Goal: Information Seeking & Learning: Find specific fact

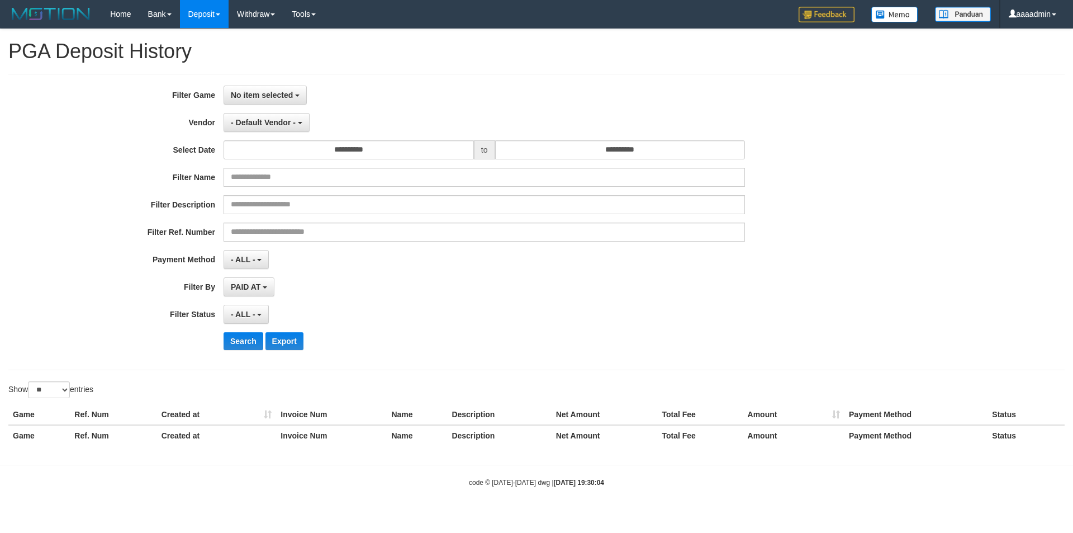
select select "**********"
select select "*"
select select "**"
click at [135, 15] on link "Home" at bounding box center [120, 14] width 37 height 28
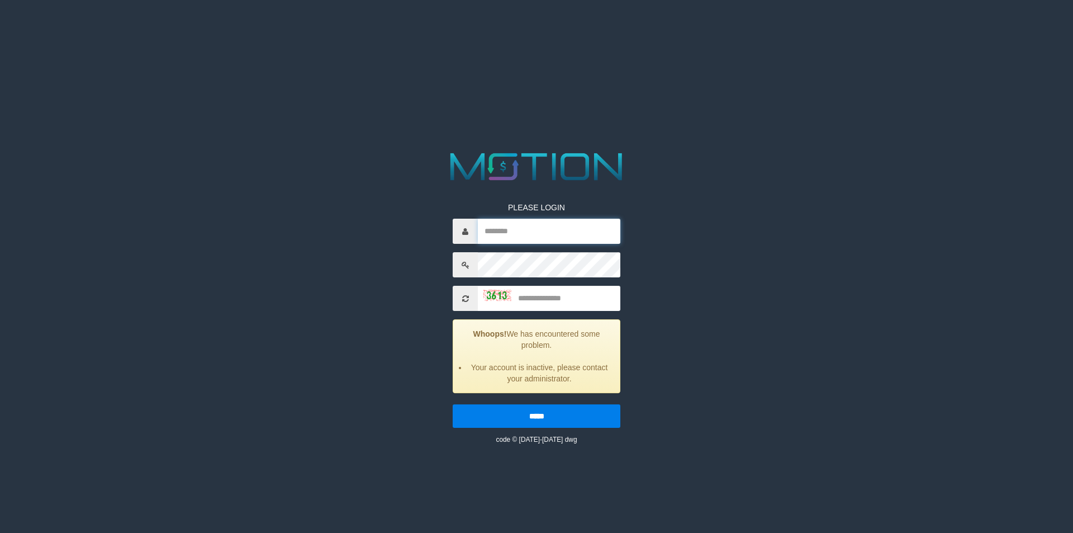
type input "********"
click at [565, 307] on input "text" at bounding box center [549, 298] width 142 height 25
type input "****"
click at [453, 404] on input "*****" at bounding box center [537, 415] width 168 height 23
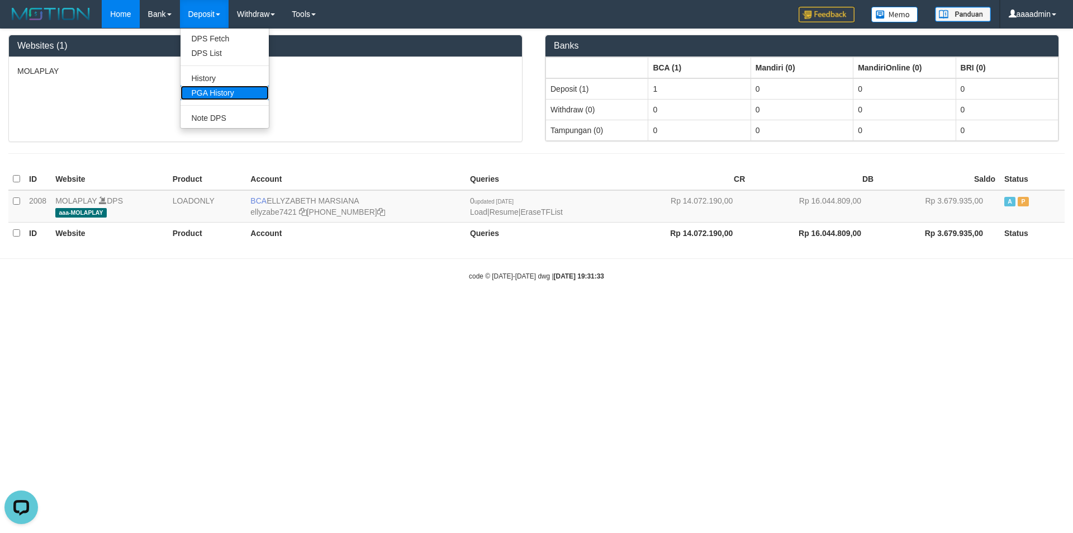
click at [213, 87] on link "PGA History" at bounding box center [224, 92] width 88 height 15
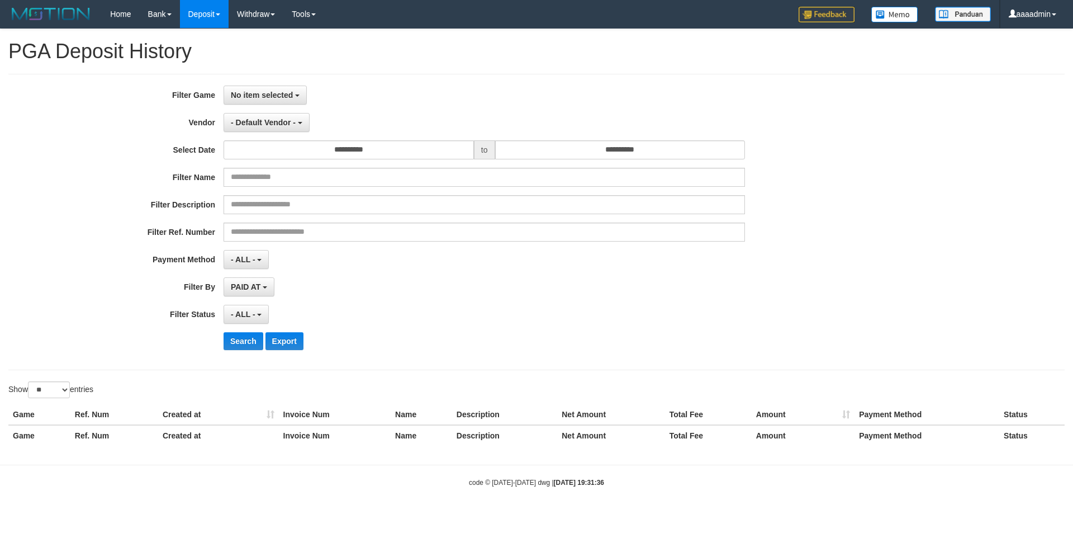
select select
select select "**"
drag, startPoint x: 0, startPoint y: 0, endPoint x: 250, endPoint y: 88, distance: 265.4
click at [250, 88] on button "No item selected" at bounding box center [265, 94] width 83 height 19
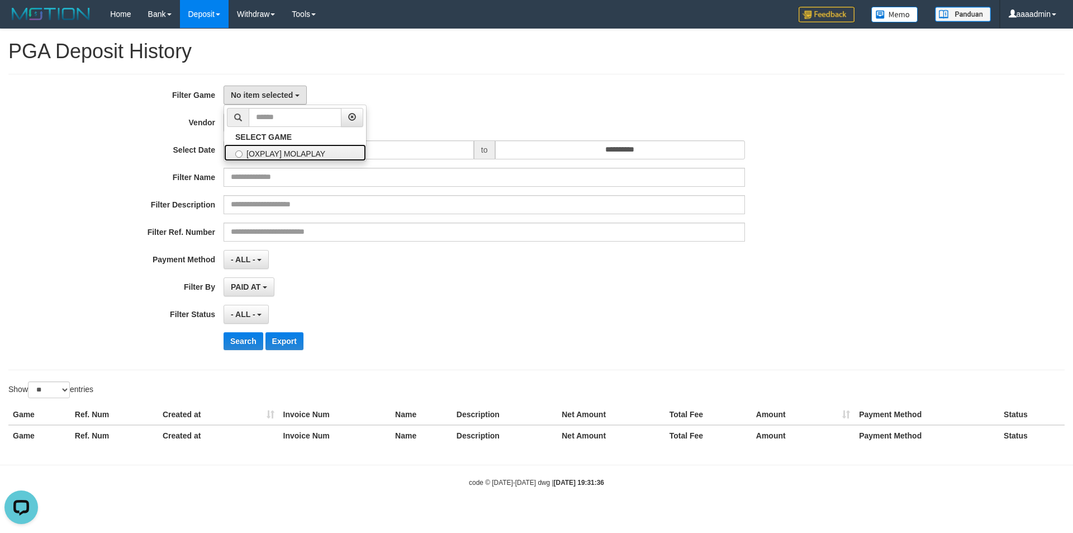
drag, startPoint x: 314, startPoint y: 145, endPoint x: 317, endPoint y: 126, distance: 18.7
click at [314, 145] on label "[OXPLAY] MOLAPLAY" at bounding box center [295, 152] width 142 height 17
select select "****"
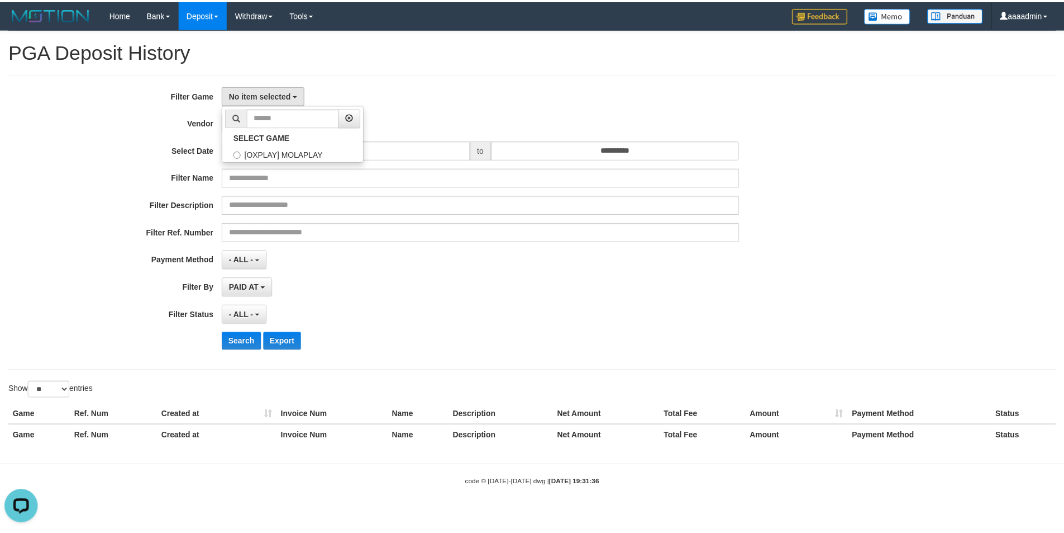
scroll to position [10, 0]
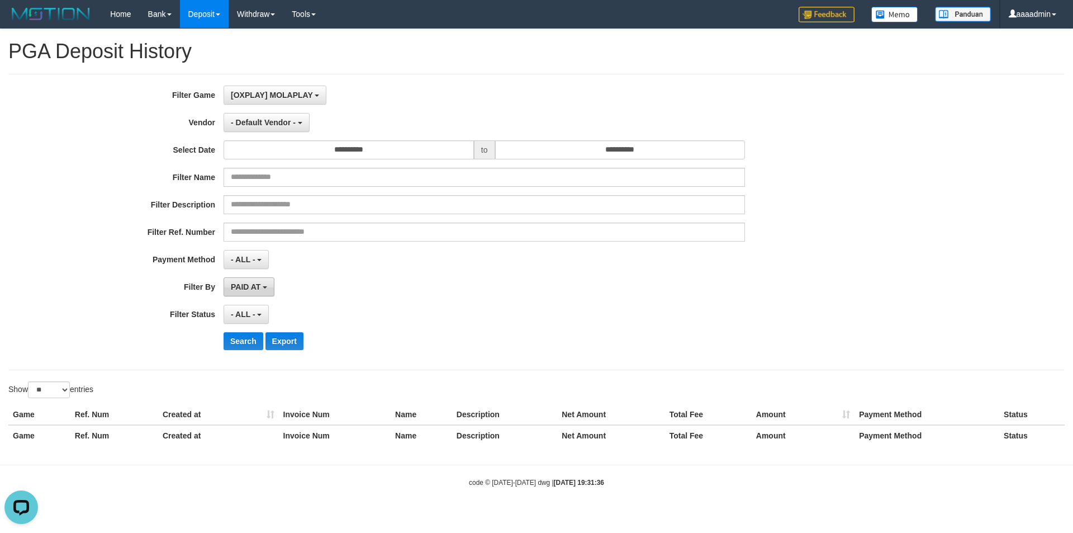
click at [259, 291] on span "PAID AT" at bounding box center [246, 286] width 30 height 9
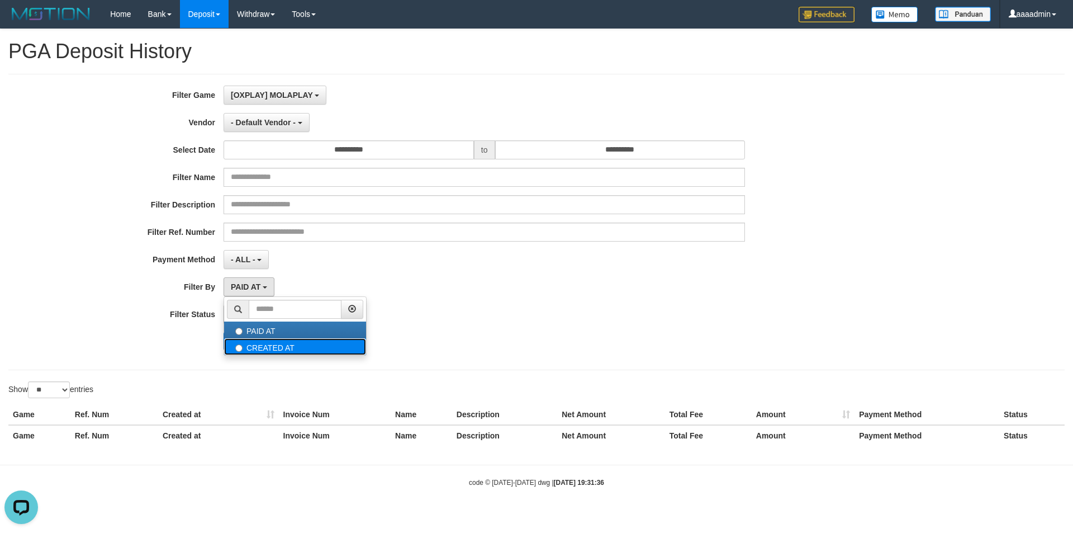
click at [265, 345] on label "CREATED AT" at bounding box center [295, 346] width 142 height 17
select select "*"
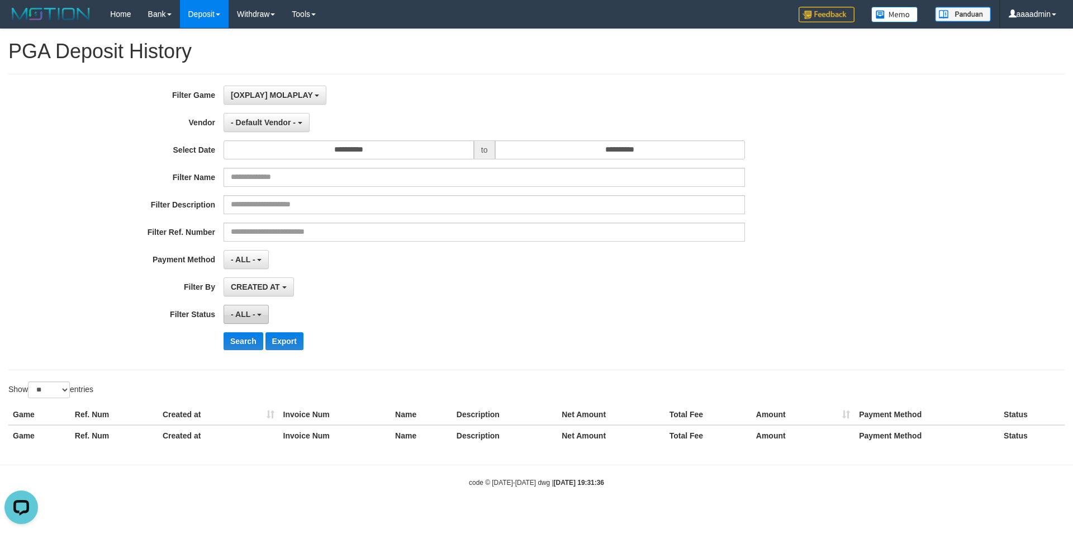
click at [249, 317] on span "- ALL -" at bounding box center [243, 314] width 25 height 9
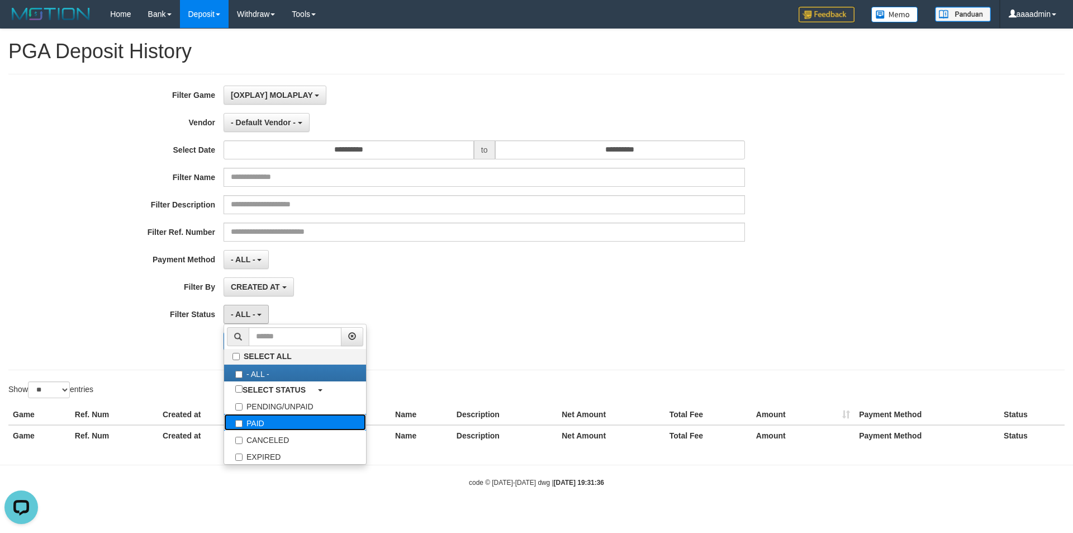
click at [261, 429] on label "PAID" at bounding box center [295, 421] width 142 height 17
select select "*"
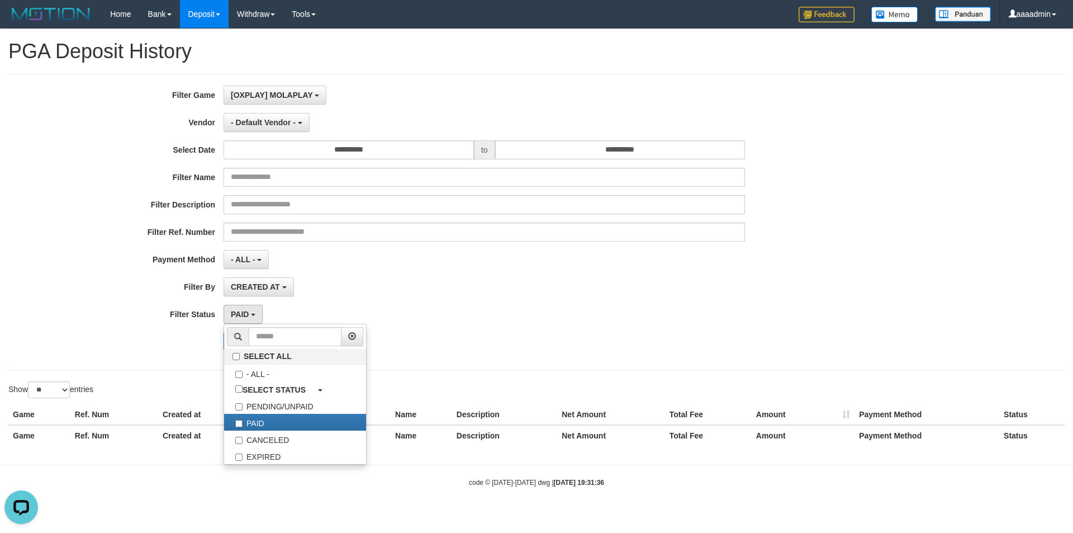
click at [489, 325] on div "**********" at bounding box center [447, 221] width 894 height 273
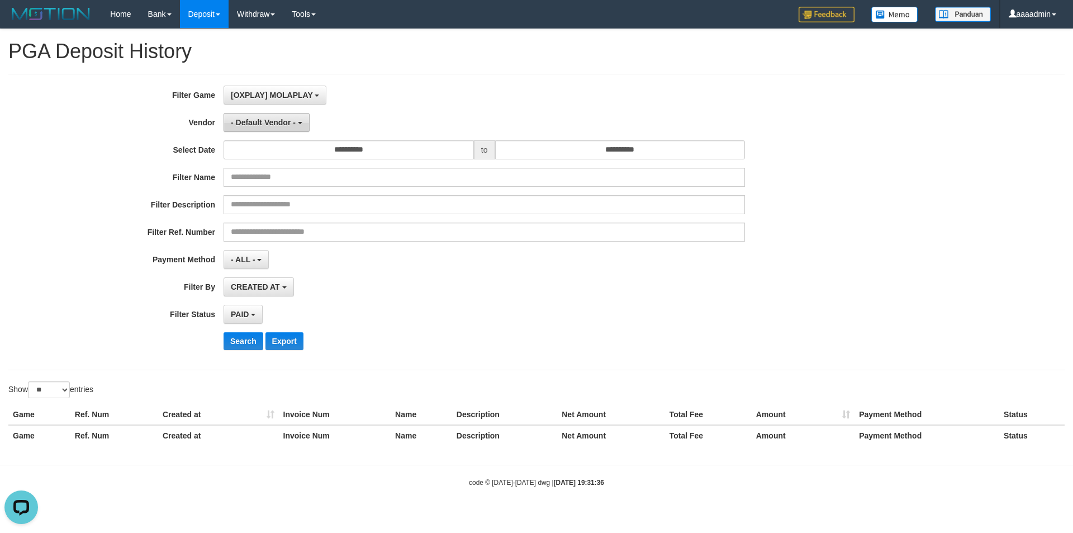
click at [258, 122] on span "- Default Vendor -" at bounding box center [263, 122] width 65 height 9
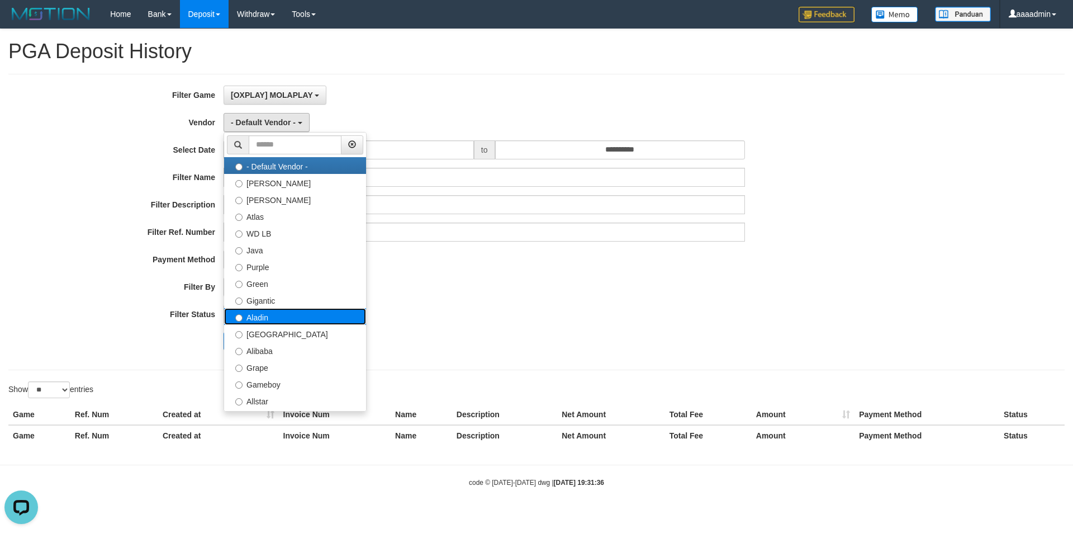
click at [273, 313] on label "Aladin" at bounding box center [295, 316] width 142 height 17
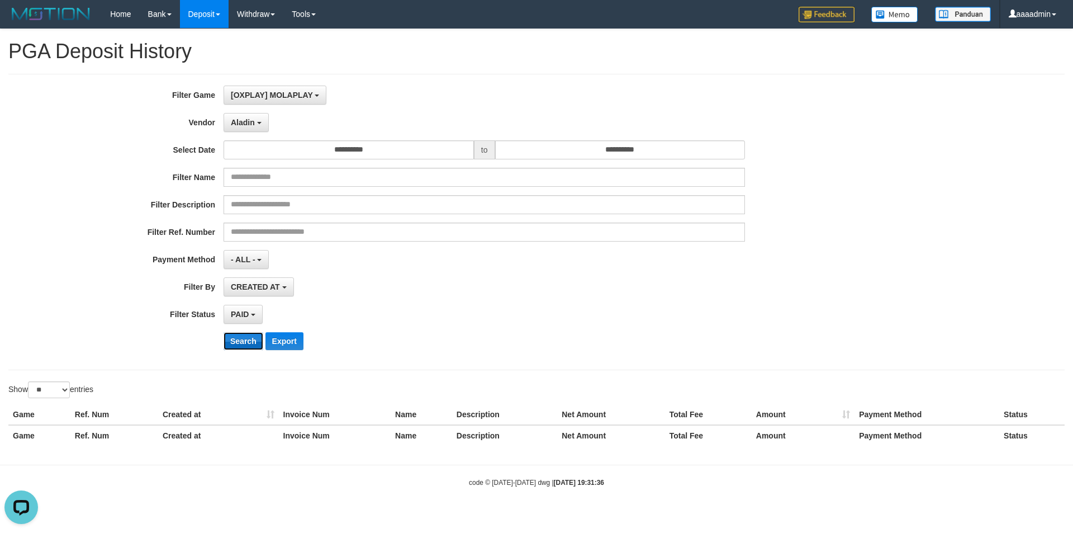
click at [235, 339] on button "Search" at bounding box center [244, 341] width 40 height 18
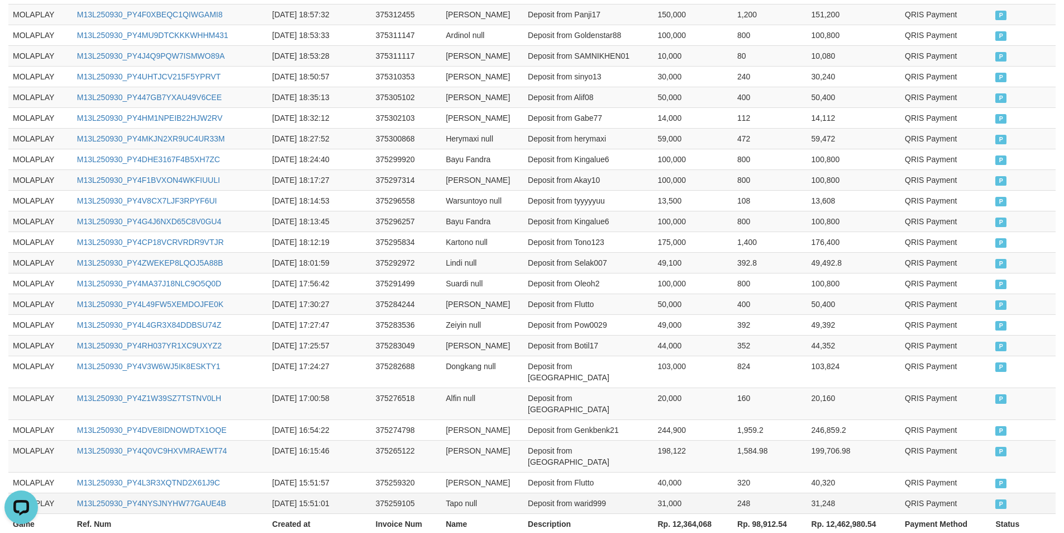
scroll to position [519, 0]
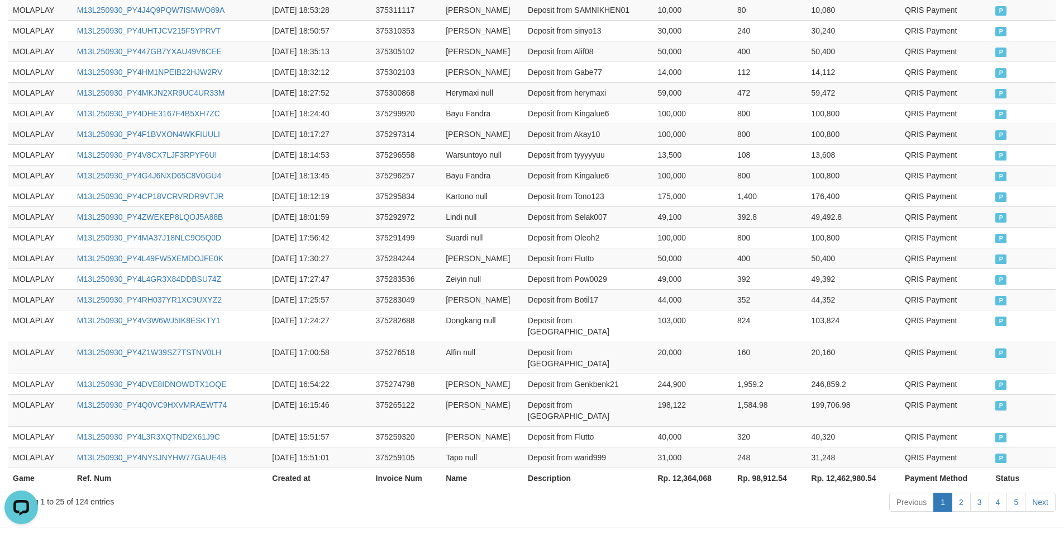
click at [683, 467] on th "Rp. 12,364,068" at bounding box center [693, 477] width 80 height 21
click at [684, 467] on th "Rp. 12,364,068" at bounding box center [693, 477] width 80 height 21
copy th "12,364,068"
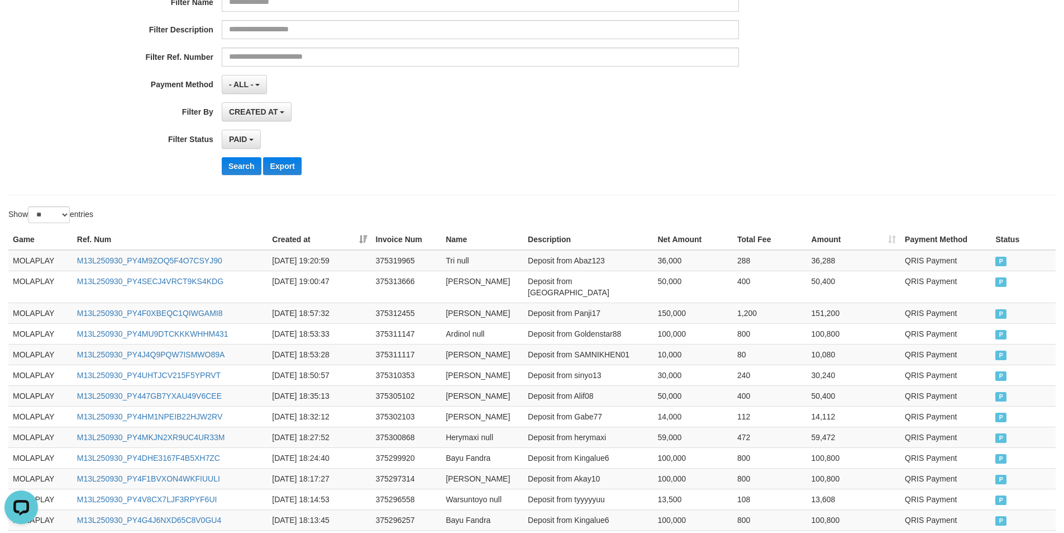
scroll to position [72, 0]
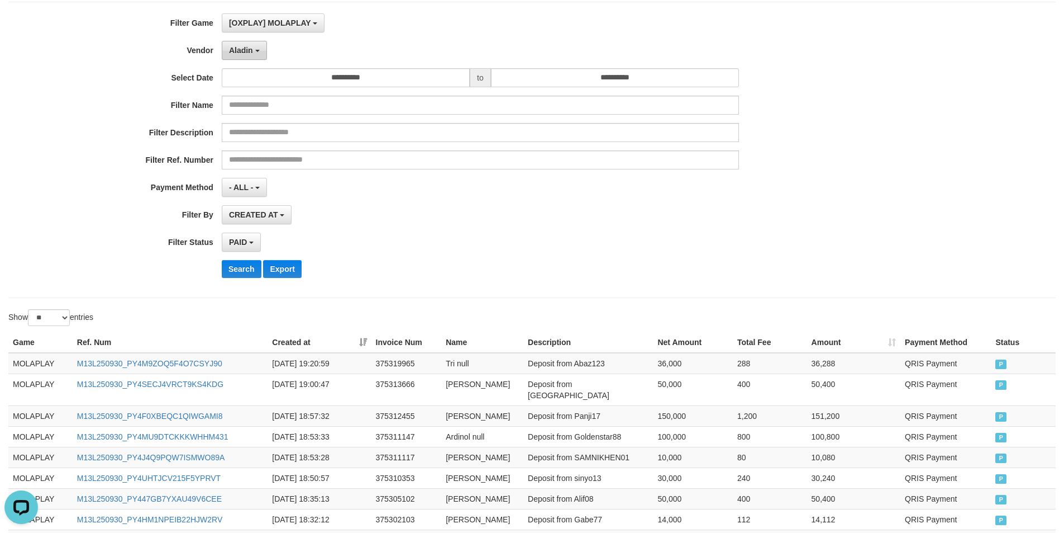
click at [252, 57] on button "Aladin" at bounding box center [244, 50] width 45 height 19
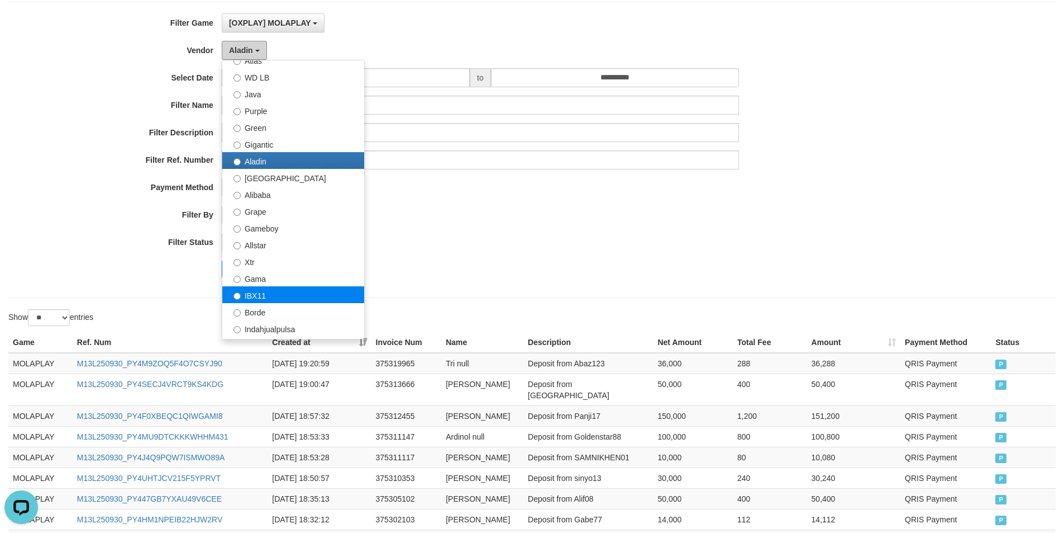
scroll to position [112, 0]
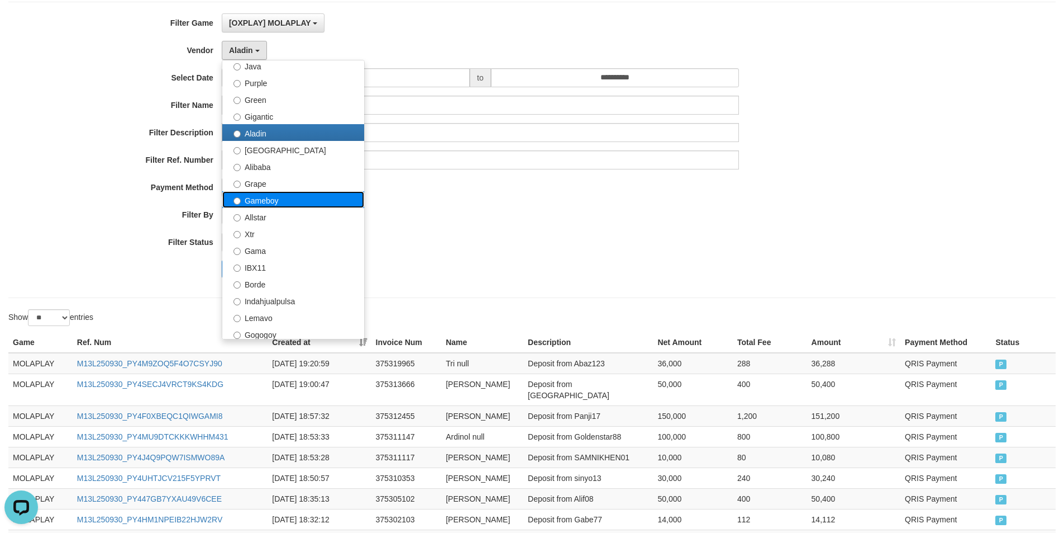
click at [269, 201] on label "Gameboy" at bounding box center [293, 199] width 142 height 17
select select "**********"
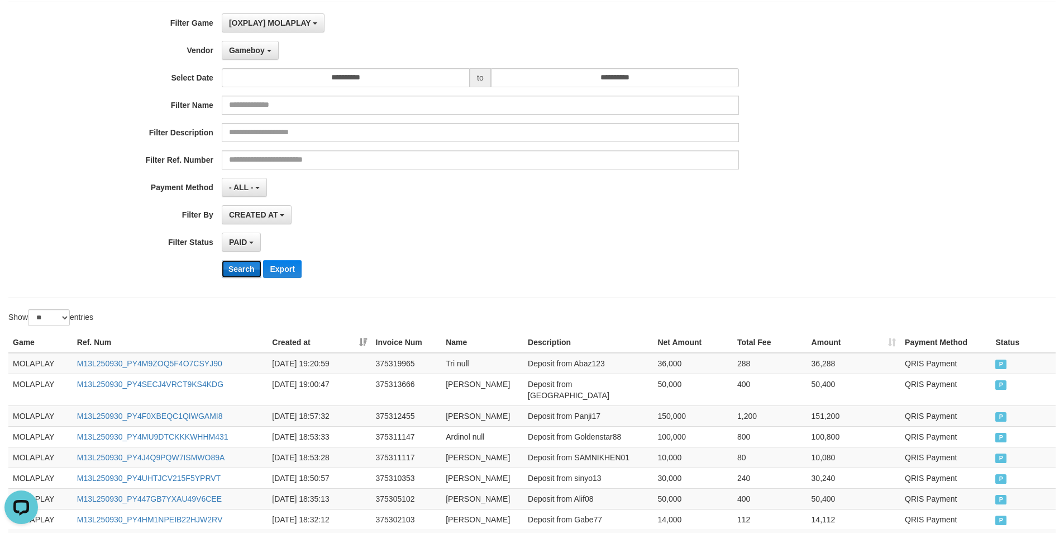
click at [240, 270] on button "Search" at bounding box center [242, 269] width 40 height 18
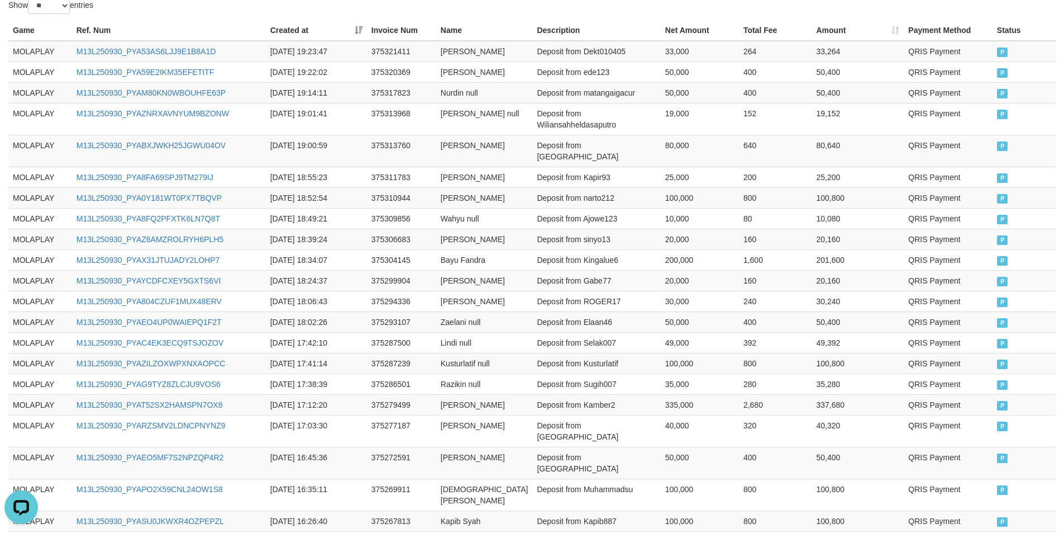
scroll to position [530, 0]
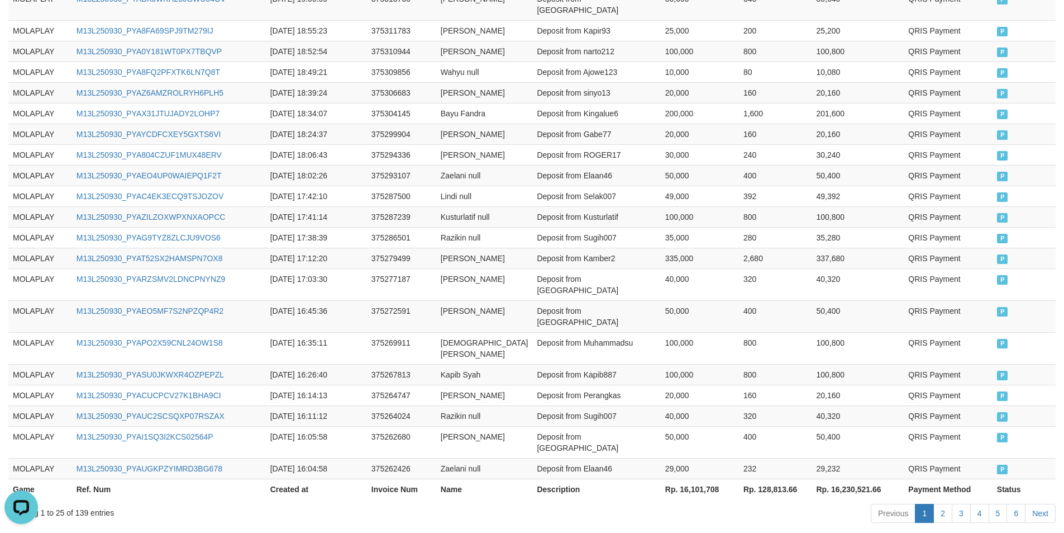
click at [687, 478] on th "Rp. 16,101,708" at bounding box center [700, 488] width 78 height 21
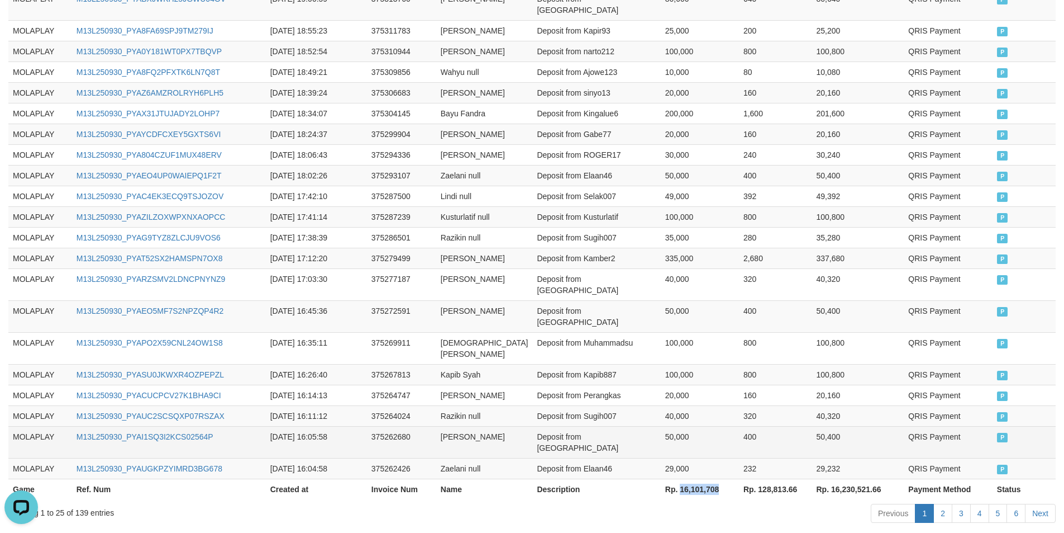
copy th "16,101,708"
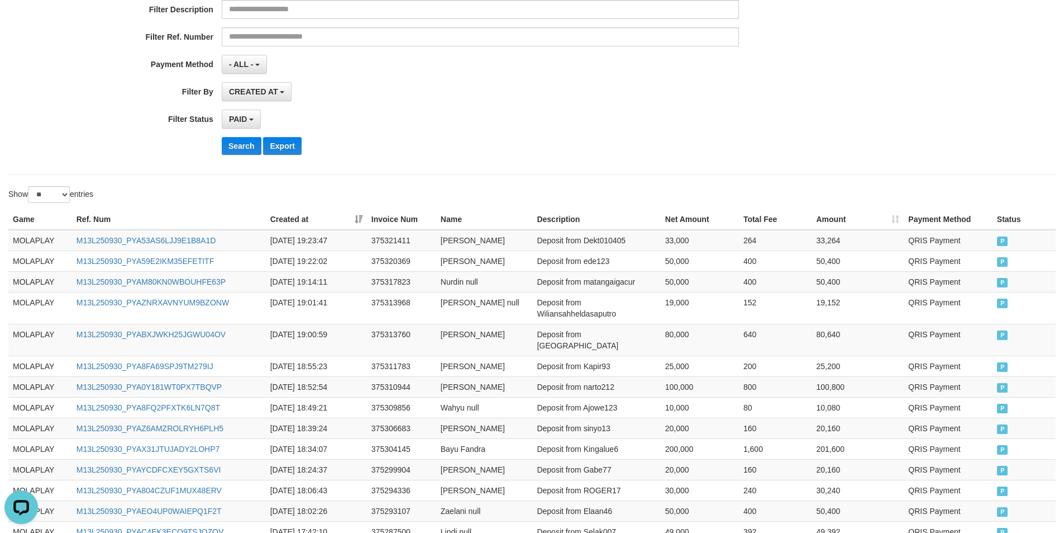
scroll to position [0, 0]
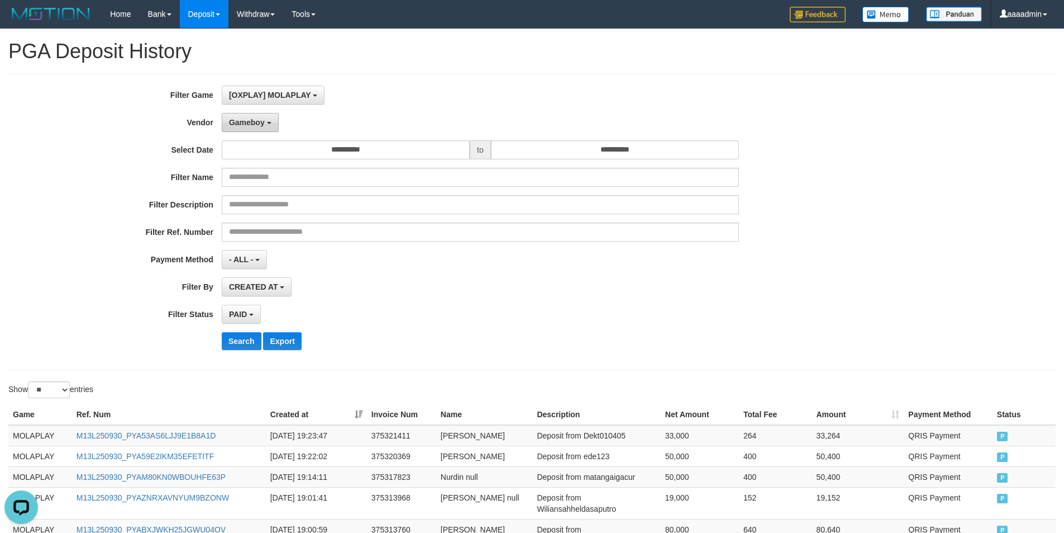
click at [251, 116] on button "Gameboy" at bounding box center [250, 122] width 57 height 19
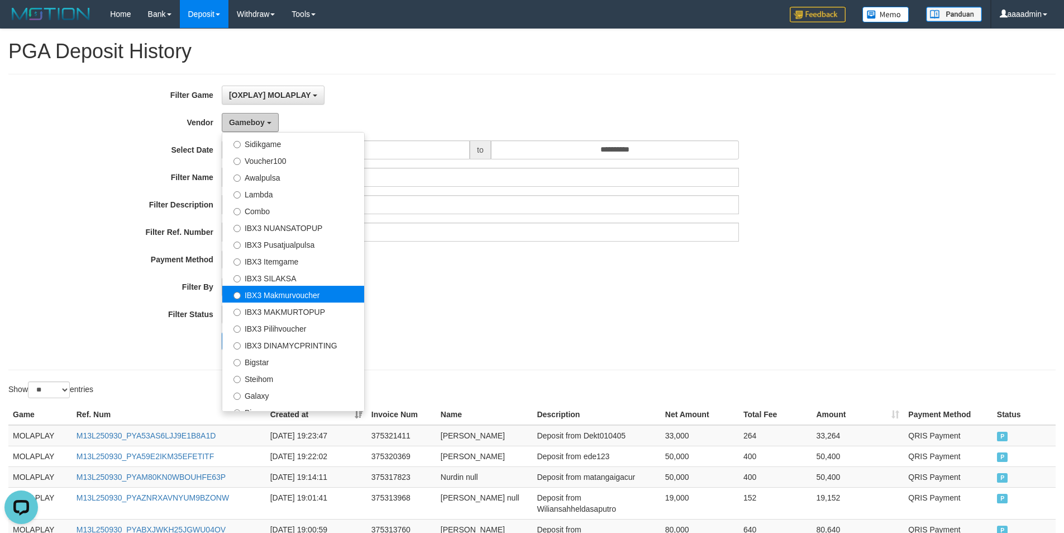
scroll to position [417, 0]
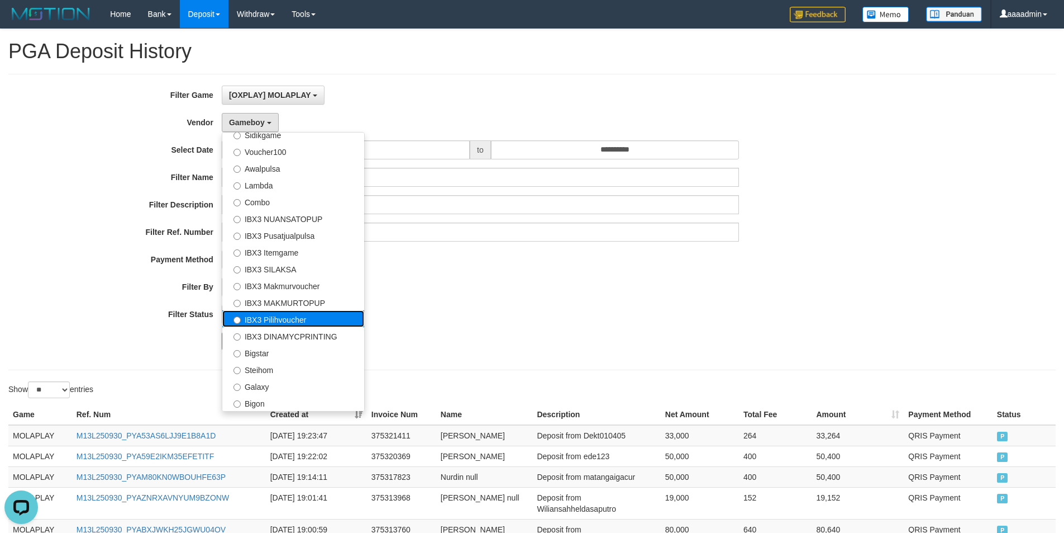
click at [288, 317] on label "IBX3 Pilihvoucher" at bounding box center [293, 318] width 142 height 17
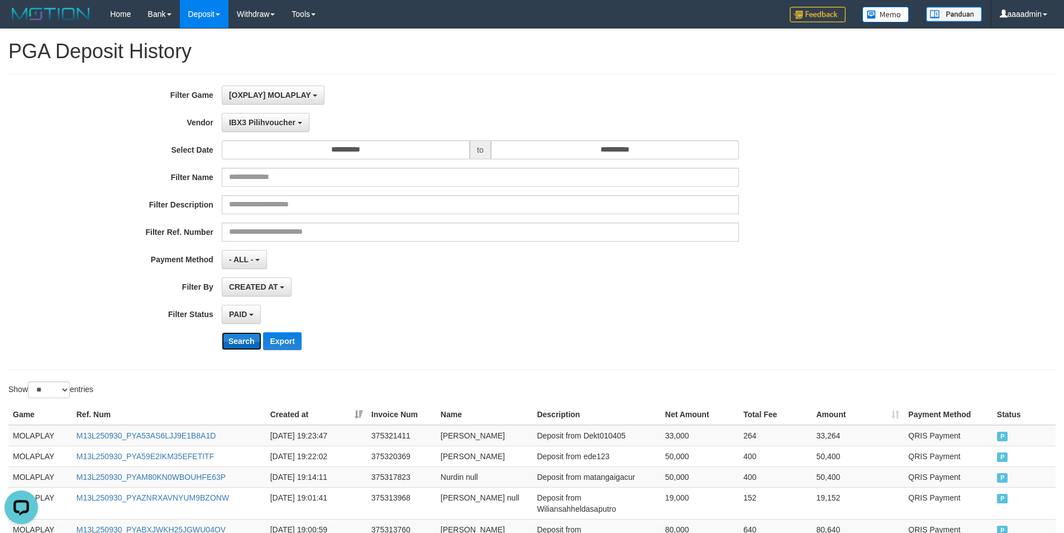
click at [231, 343] on button "Search" at bounding box center [242, 341] width 40 height 18
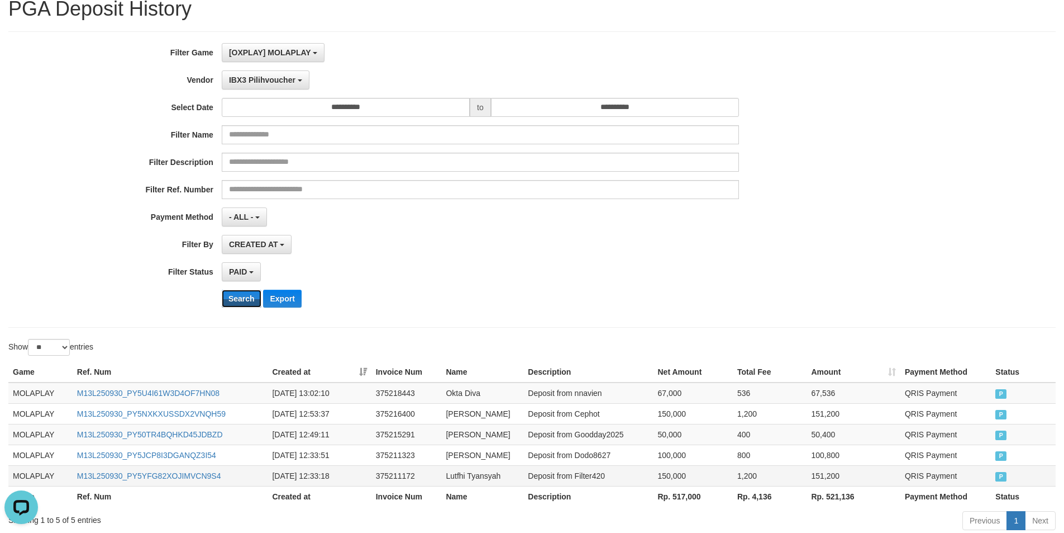
scroll to position [106, 0]
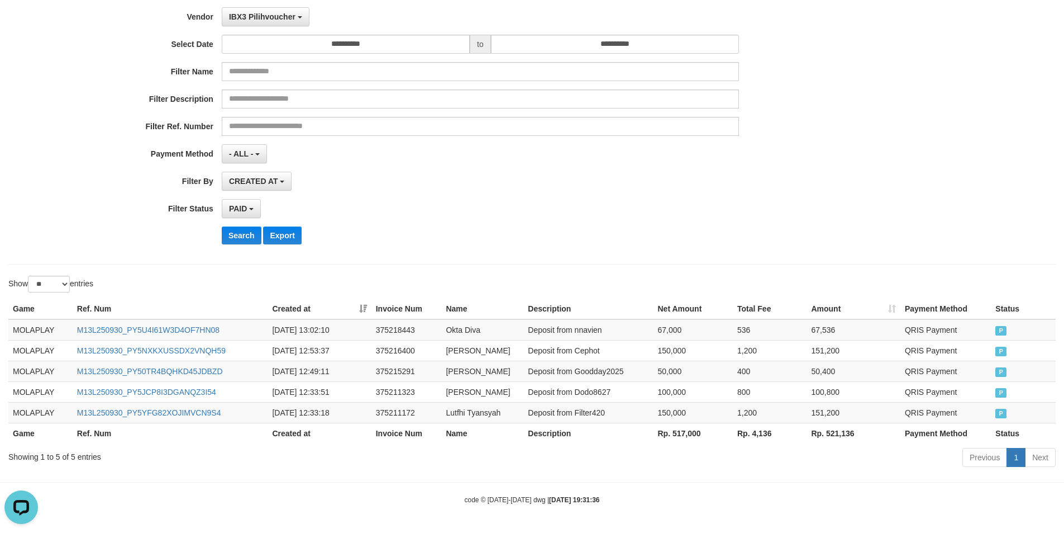
click at [686, 436] on th "Rp. 517,000" at bounding box center [694, 432] width 80 height 21
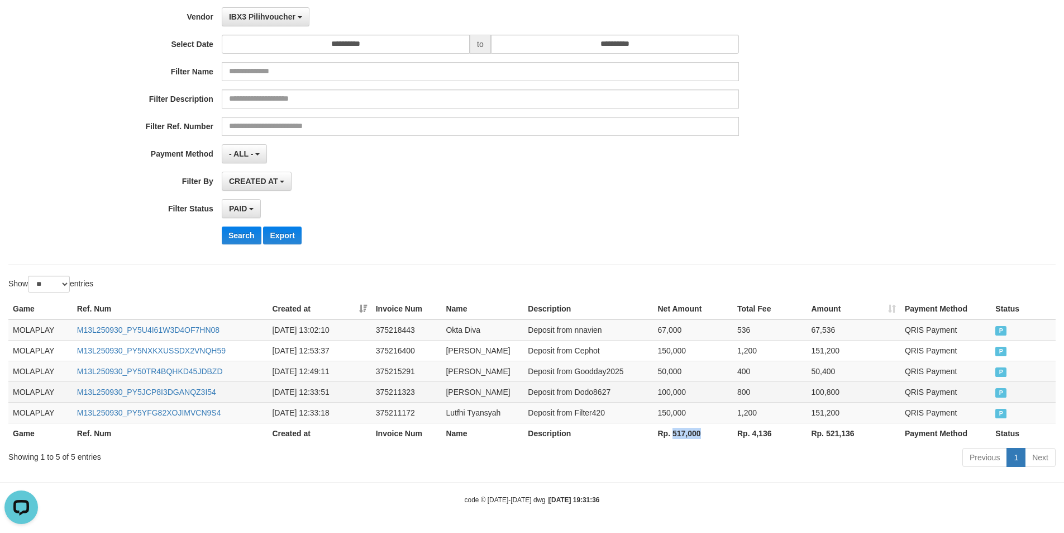
copy th "517,000"
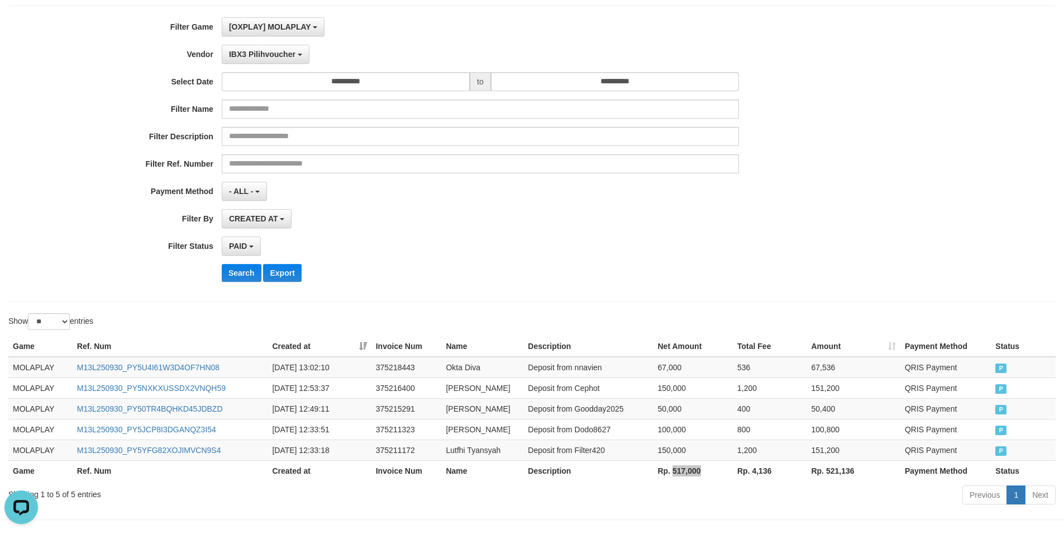
scroll to position [50, 0]
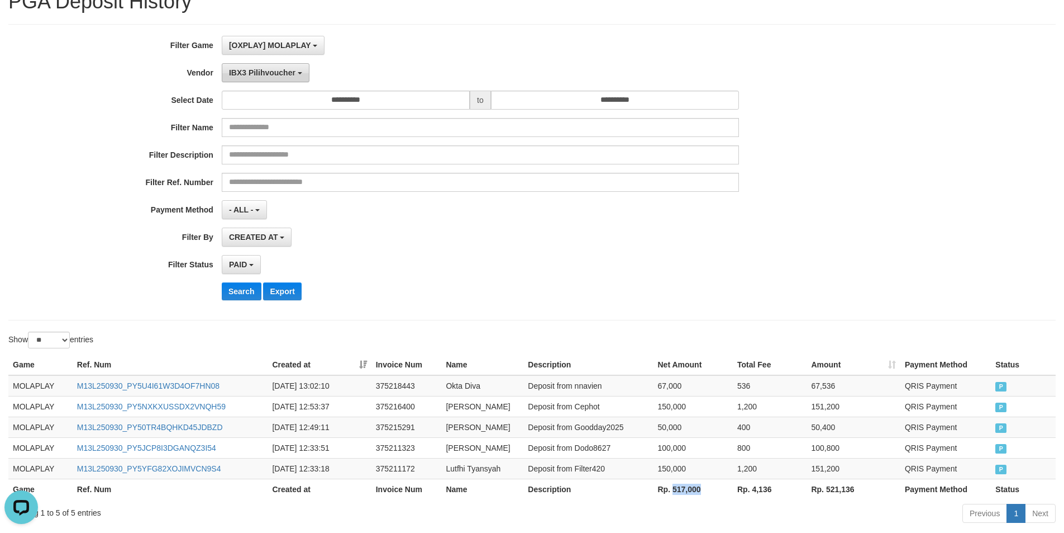
click at [265, 71] on span "IBX3 Pilihvoucher" at bounding box center [262, 72] width 66 height 9
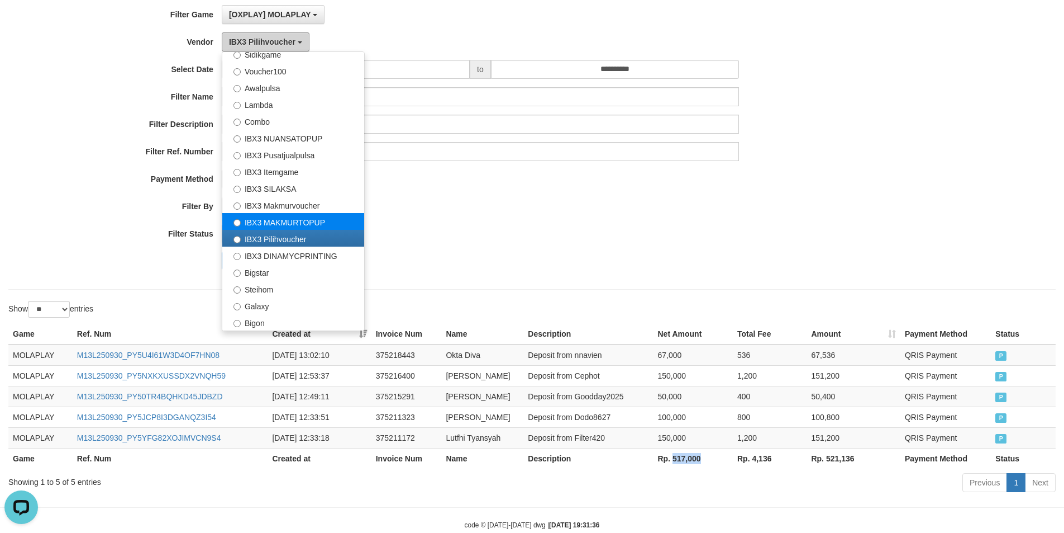
scroll to position [106, 0]
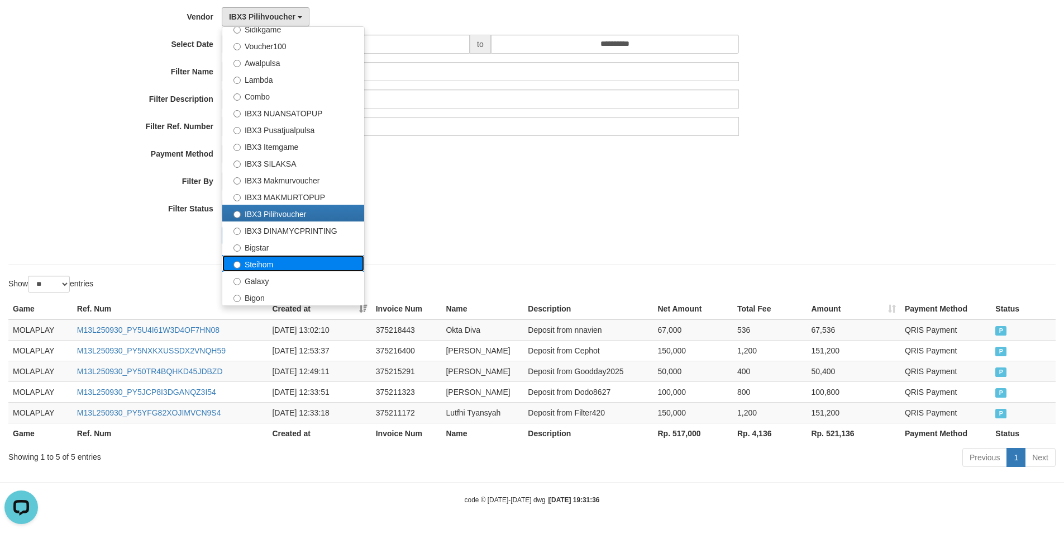
click at [264, 260] on label "Steihom" at bounding box center [293, 263] width 142 height 17
select select "**********"
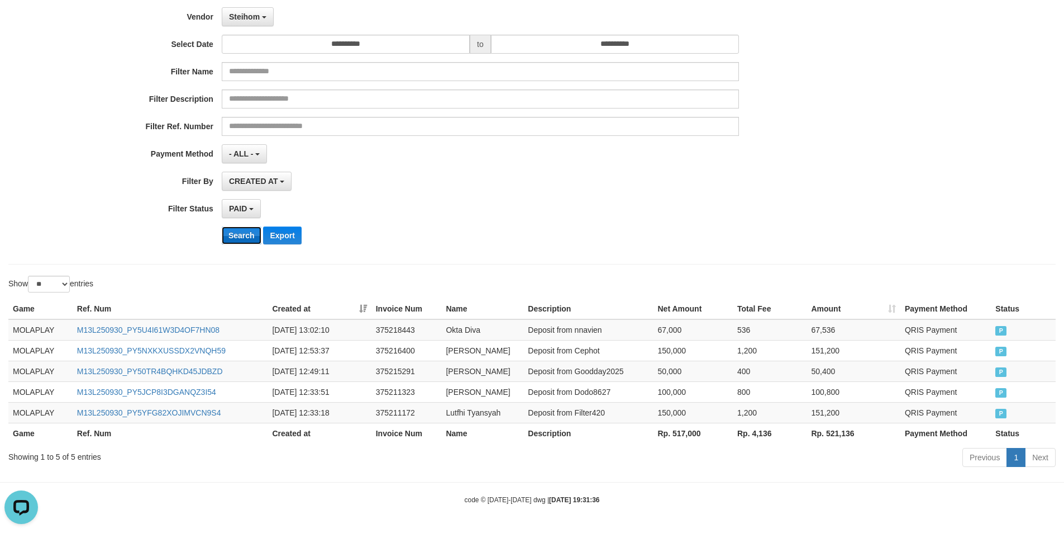
click at [240, 237] on button "Search" at bounding box center [242, 235] width 40 height 18
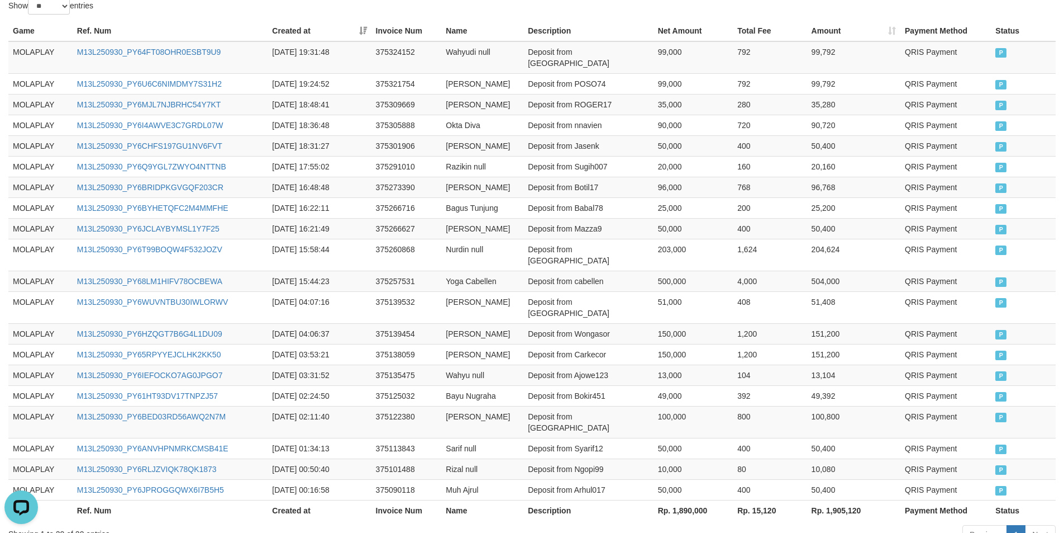
scroll to position [416, 0]
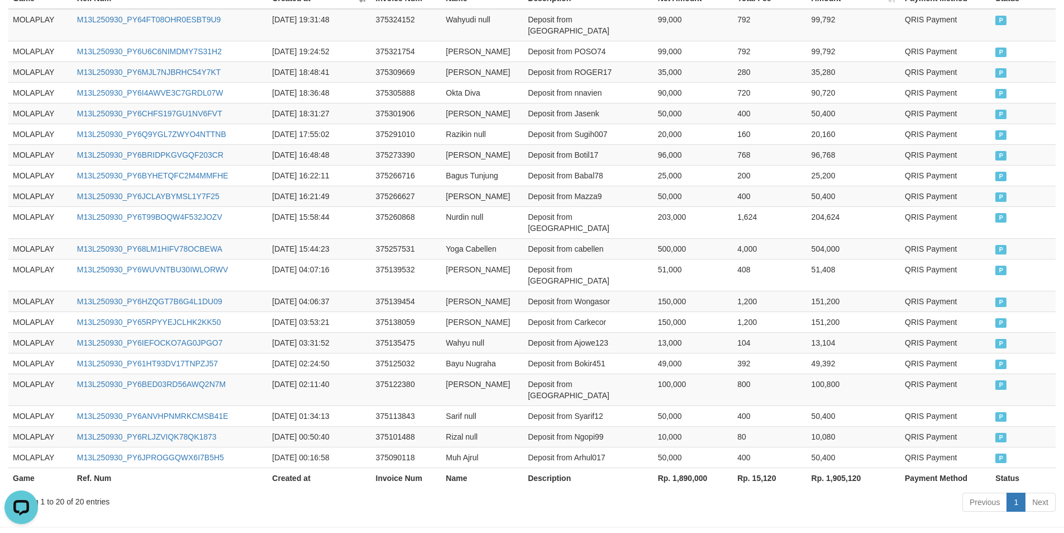
click at [698, 467] on th "Rp. 1,890,000" at bounding box center [694, 477] width 80 height 21
copy th "1,890,000"
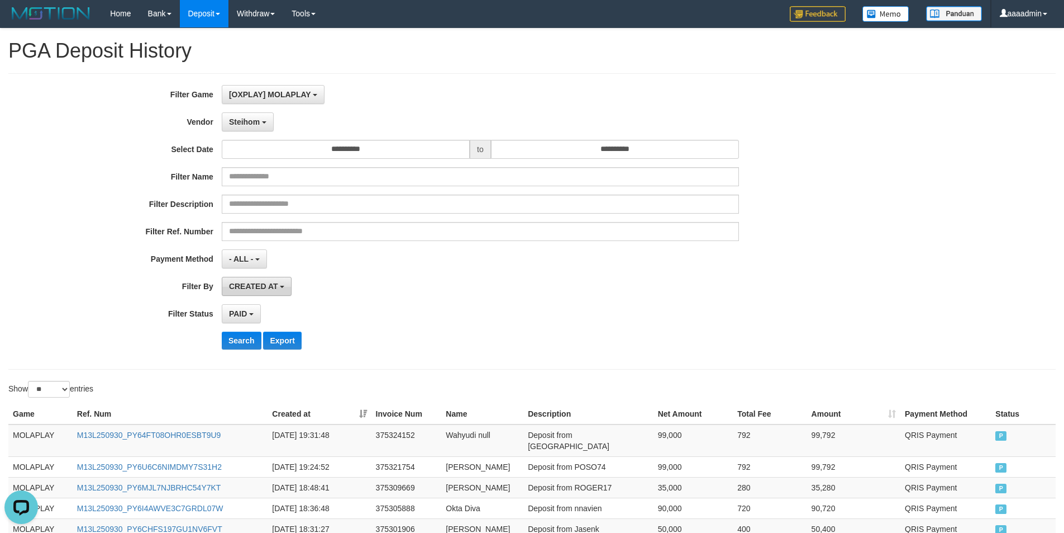
scroll to position [0, 0]
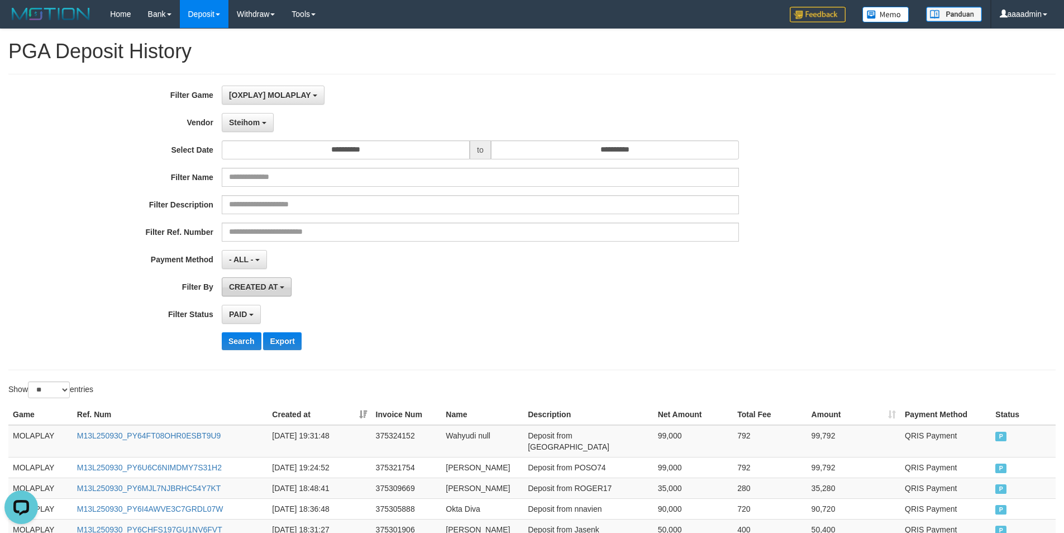
click at [258, 286] on span "CREATED AT" at bounding box center [253, 286] width 49 height 9
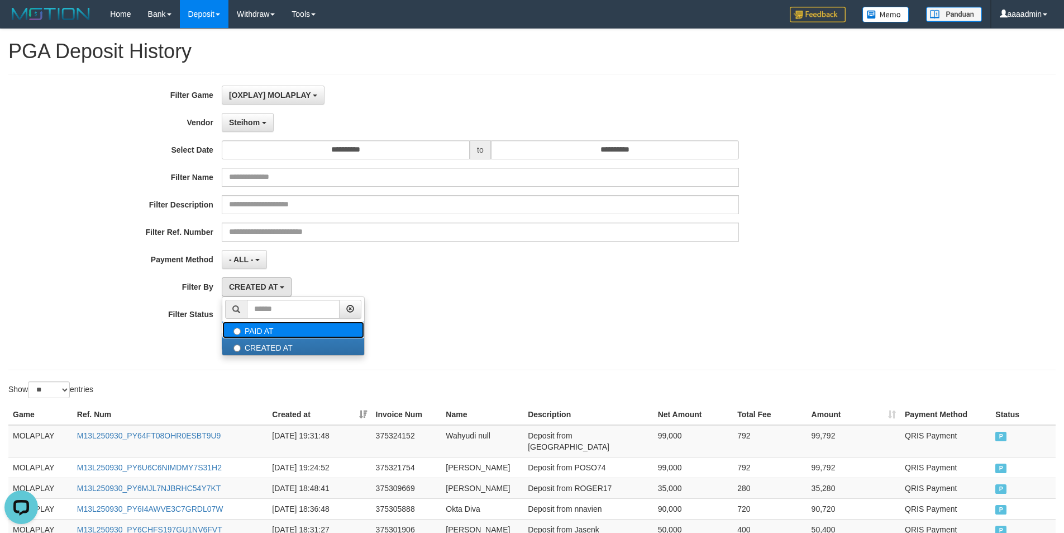
click at [273, 325] on label "PAID AT" at bounding box center [293, 329] width 142 height 17
select select "*"
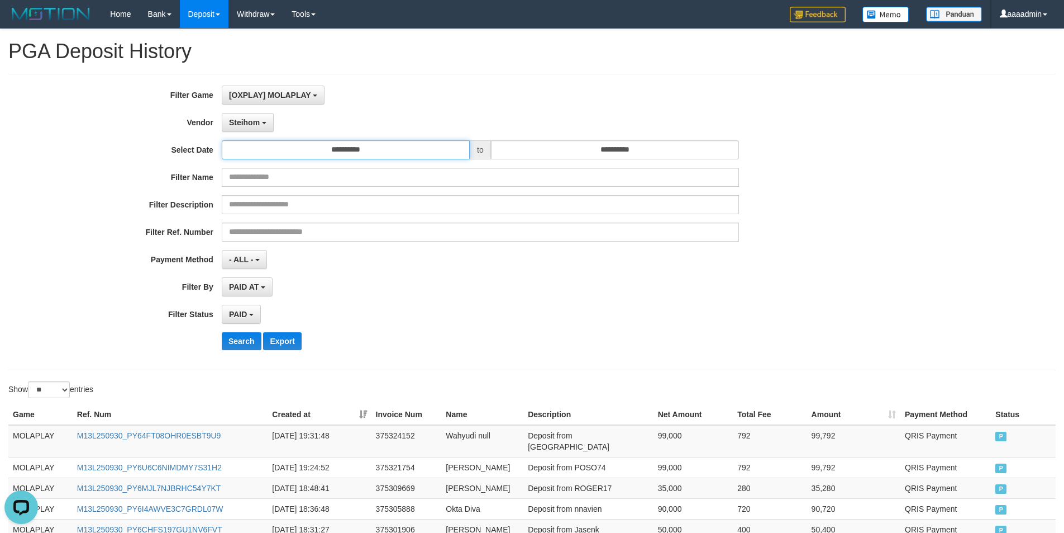
click at [365, 153] on input "**********" at bounding box center [346, 149] width 248 height 19
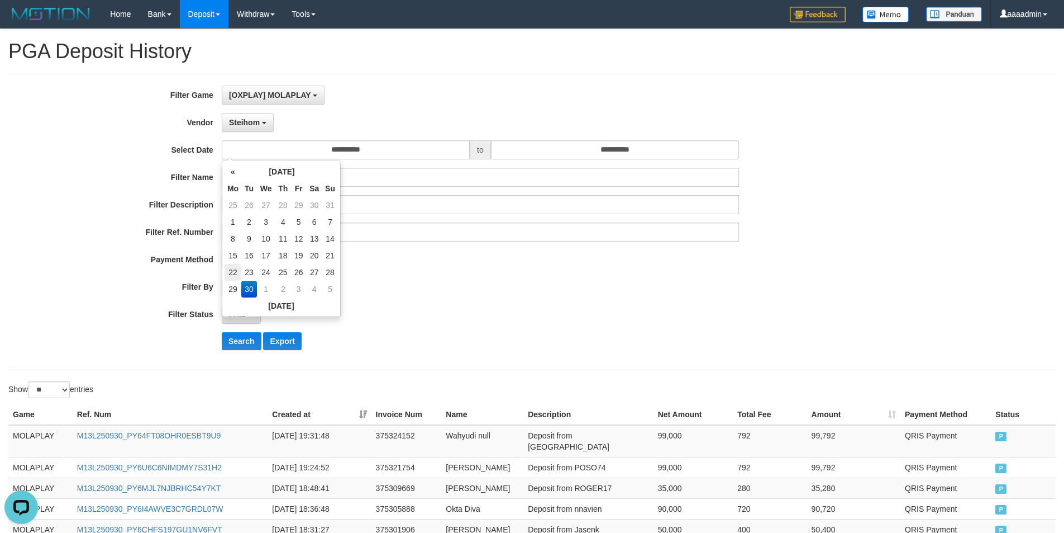
click at [231, 268] on td "22" at bounding box center [233, 272] width 17 height 17
type input "**********"
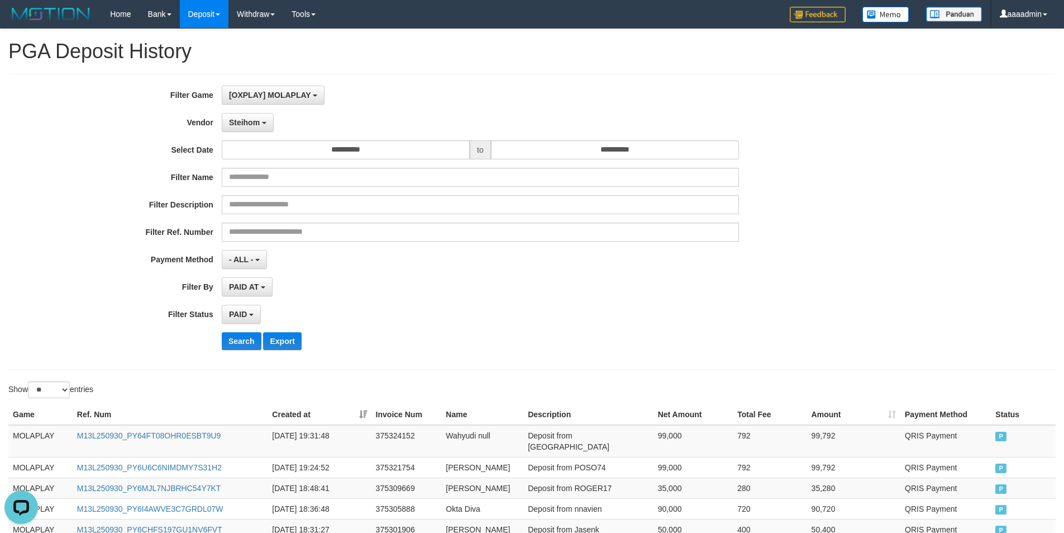
click at [568, 279] on div "PAID AT PAID AT CREATED AT" at bounding box center [480, 286] width 517 height 19
click at [244, 337] on button "Search" at bounding box center [242, 341] width 40 height 18
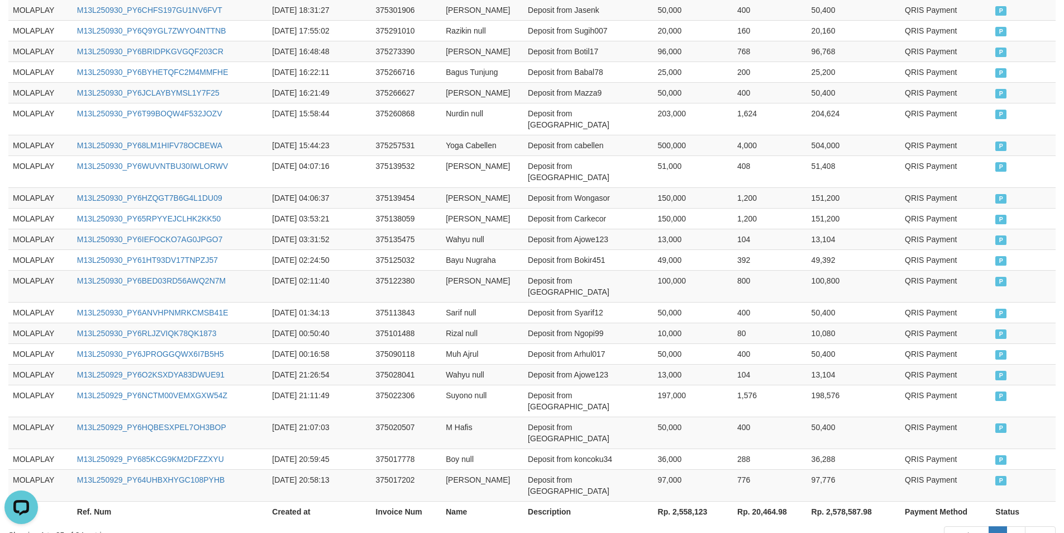
click at [682, 501] on th "Rp. 2,558,123" at bounding box center [693, 511] width 79 height 21
copy th "2,558,123"
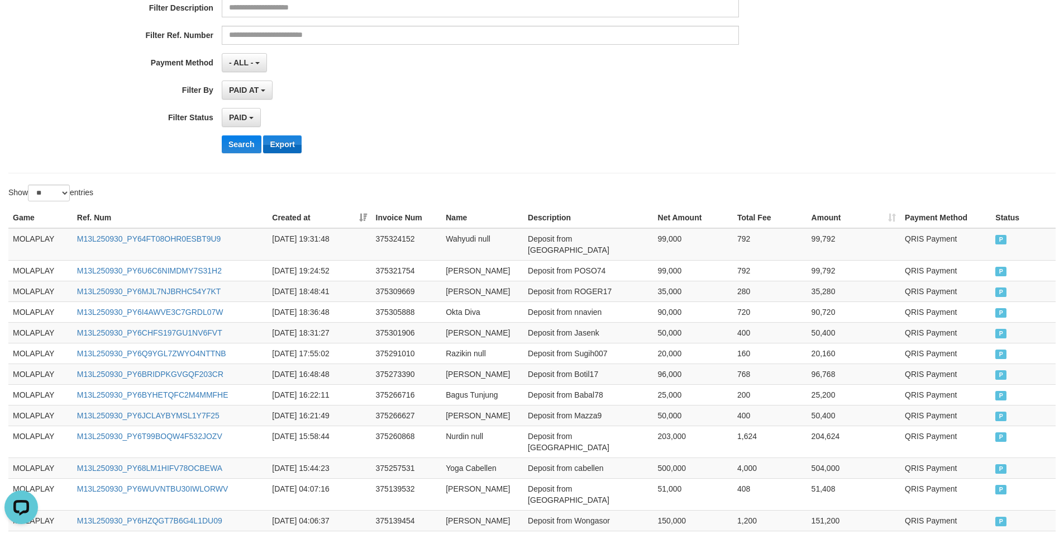
scroll to position [72, 0]
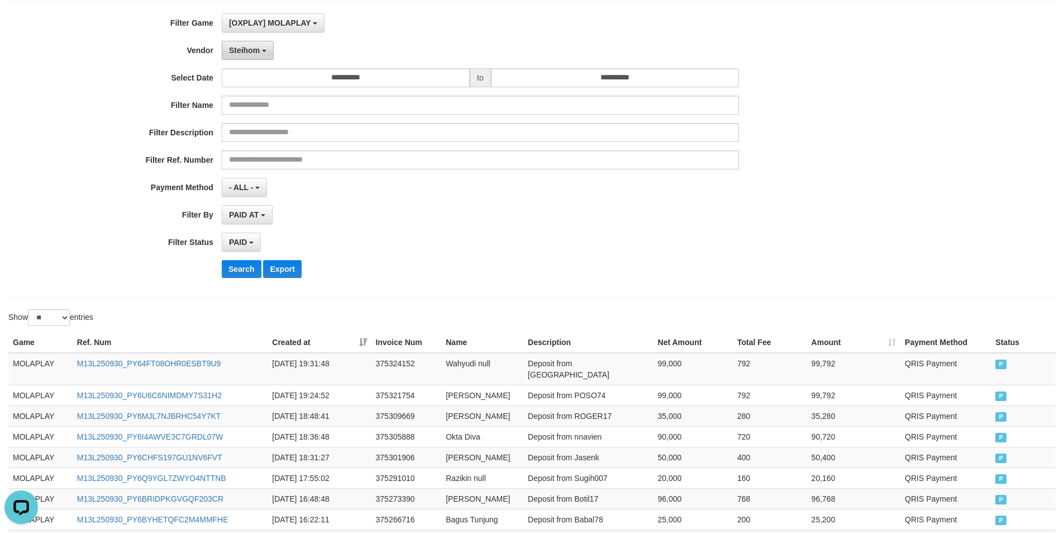
click at [256, 56] on button "Steihom" at bounding box center [248, 50] width 52 height 19
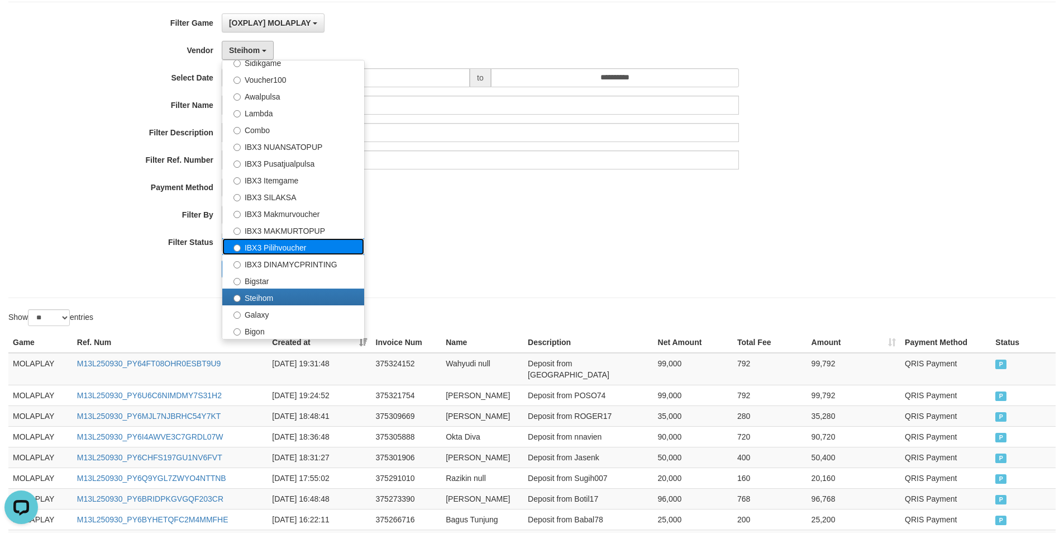
click at [288, 244] on label "IBX3 Pilihvoucher" at bounding box center [293, 246] width 142 height 17
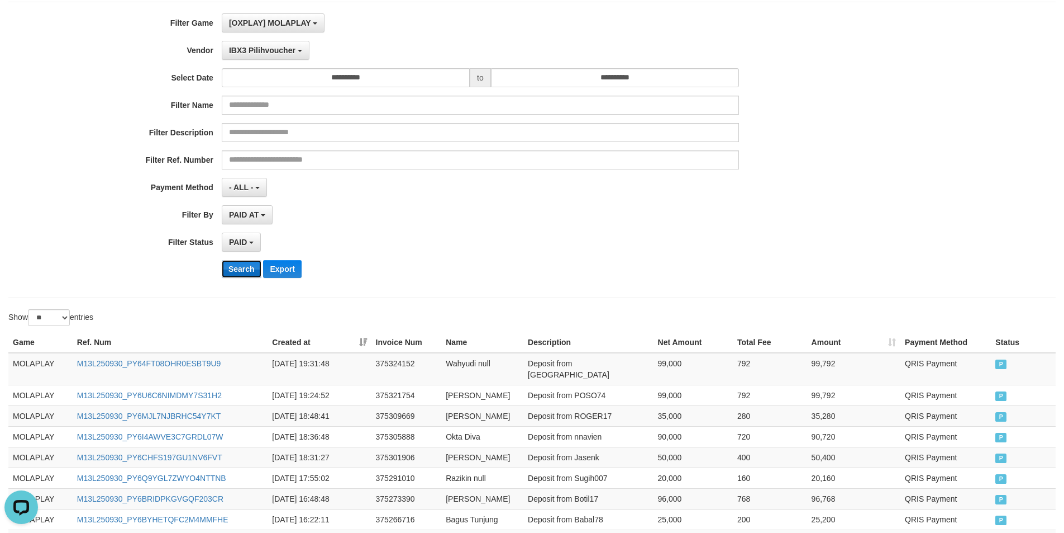
click at [235, 272] on button "Search" at bounding box center [242, 269] width 40 height 18
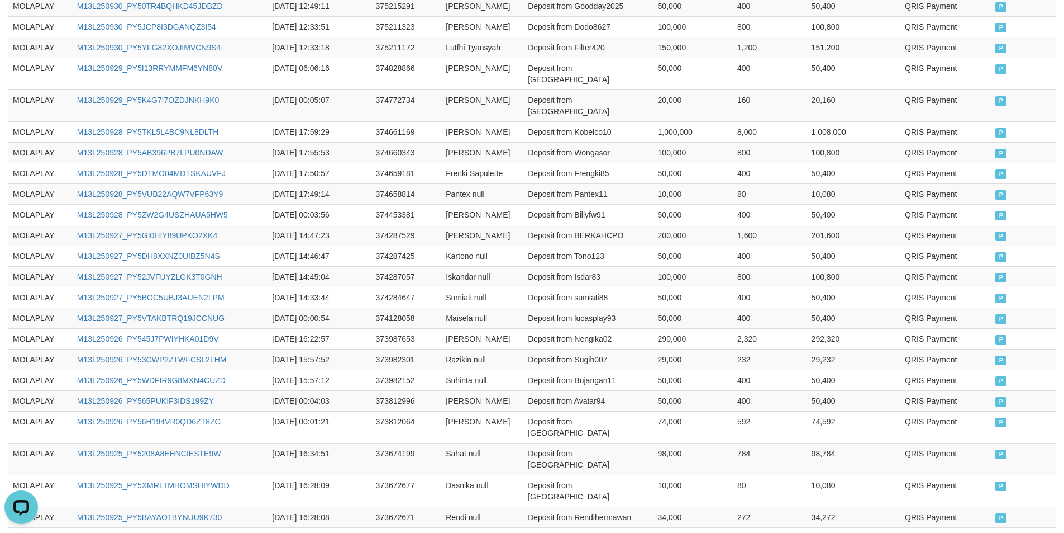
scroll to position [519, 0]
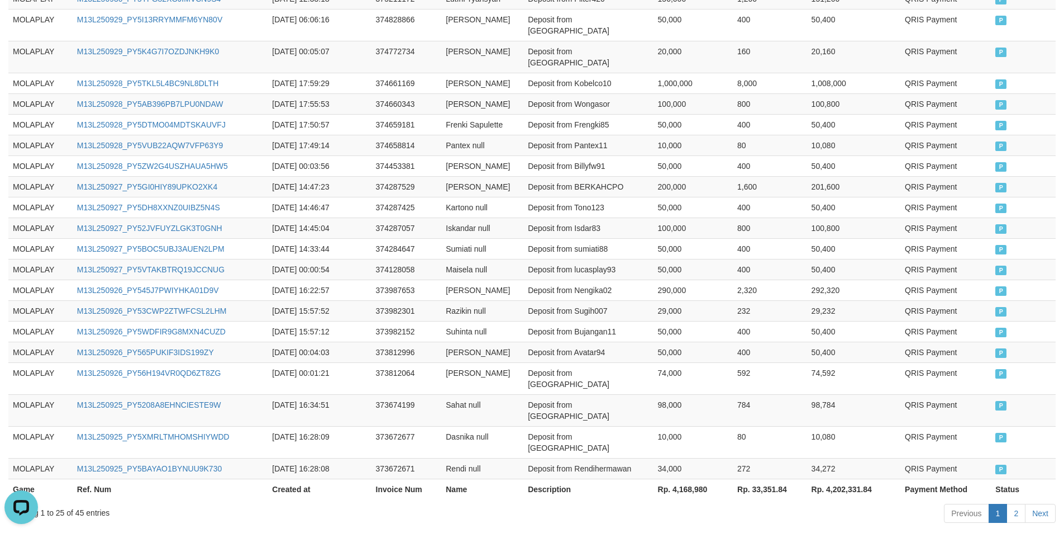
click at [684, 478] on th "Rp. 4,168,980" at bounding box center [693, 488] width 79 height 21
copy th "4,168,980"
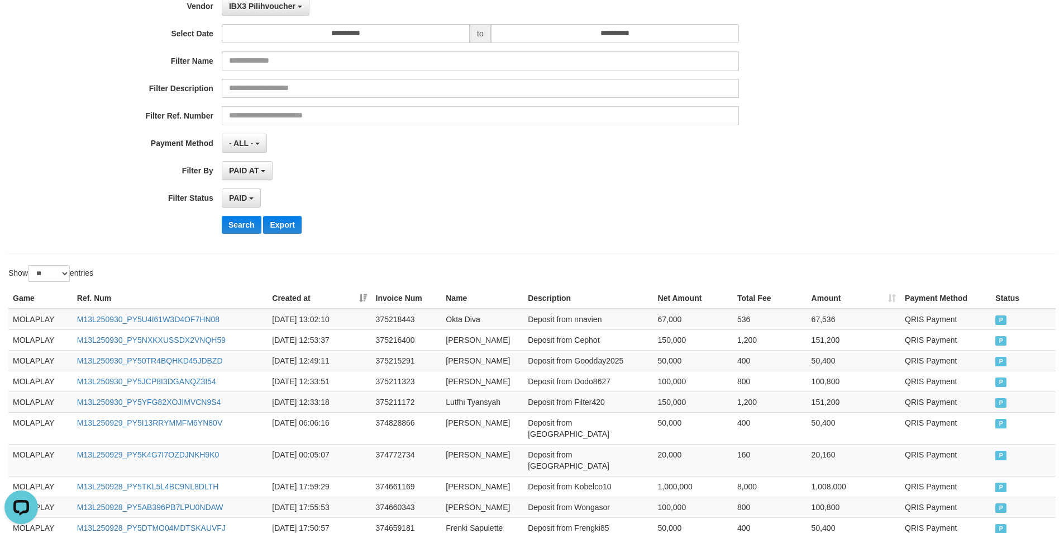
scroll to position [0, 0]
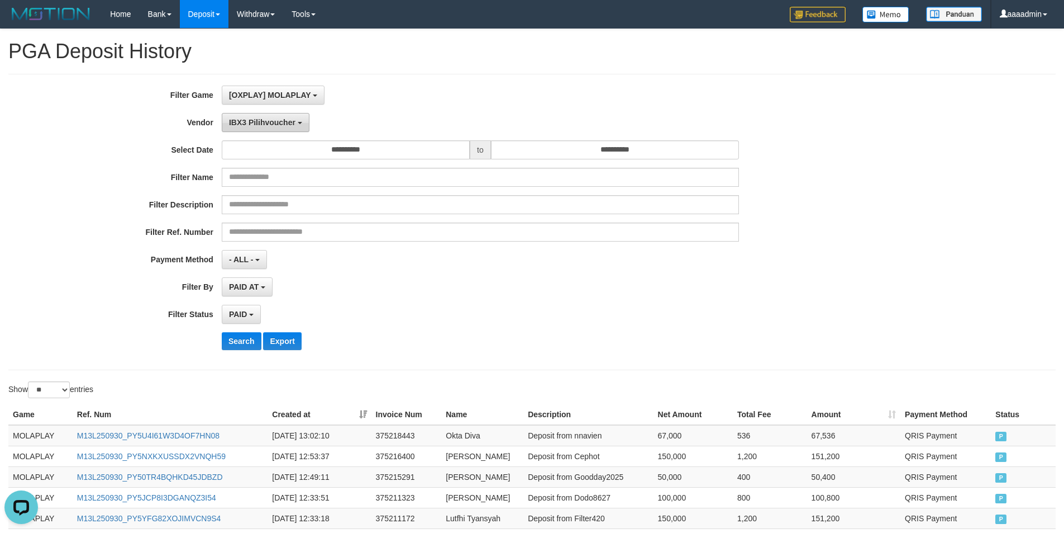
click at [272, 116] on button "IBX3 Pilihvoucher" at bounding box center [266, 122] width 88 height 19
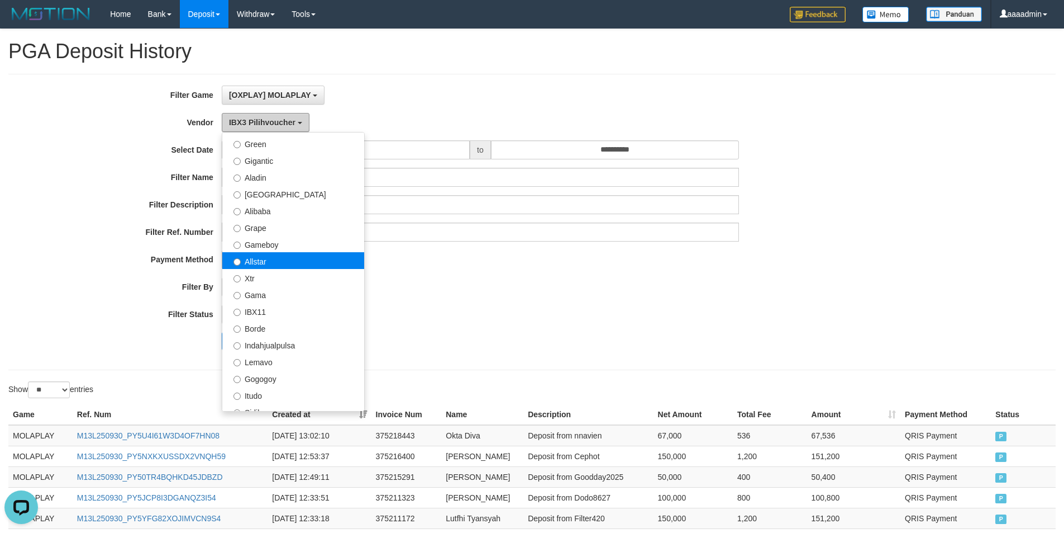
scroll to position [137, 0]
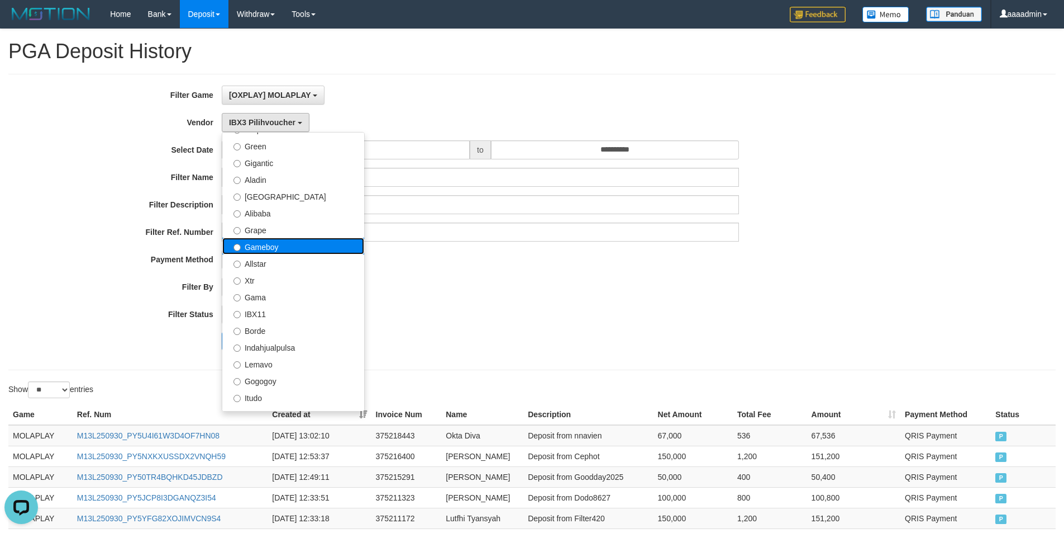
click at [274, 241] on label "Gameboy" at bounding box center [293, 245] width 142 height 17
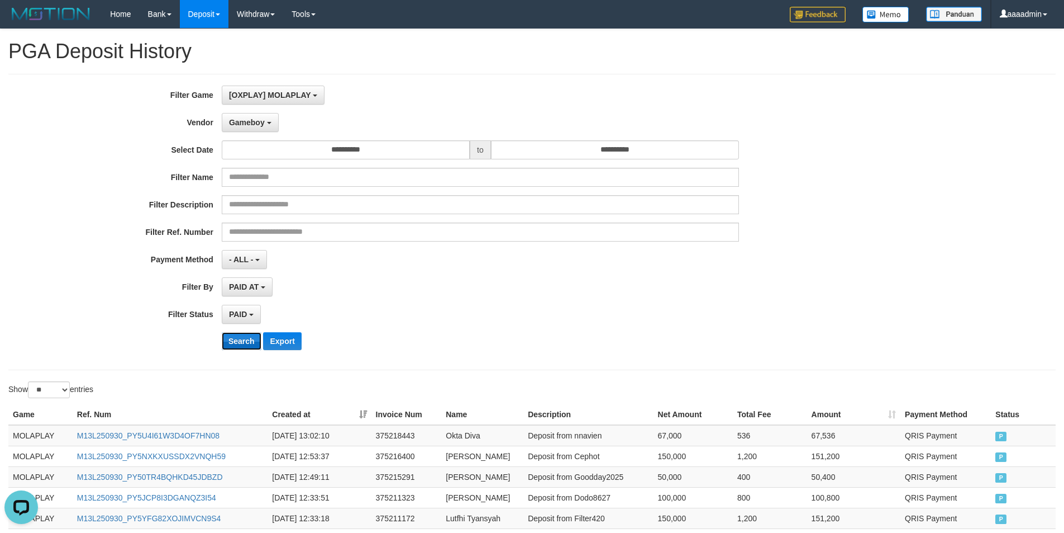
click at [230, 348] on button "Search" at bounding box center [242, 341] width 40 height 18
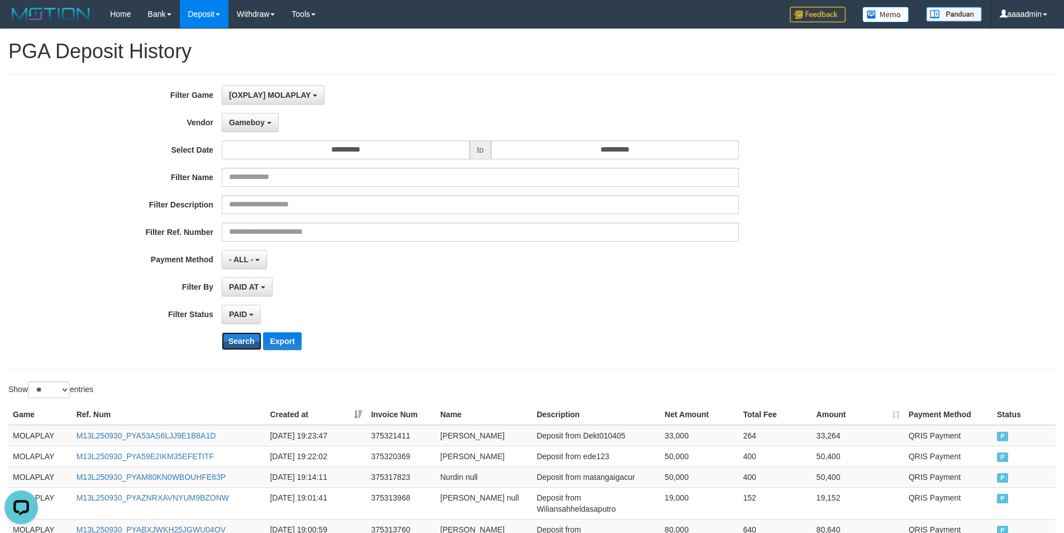
scroll to position [530, 0]
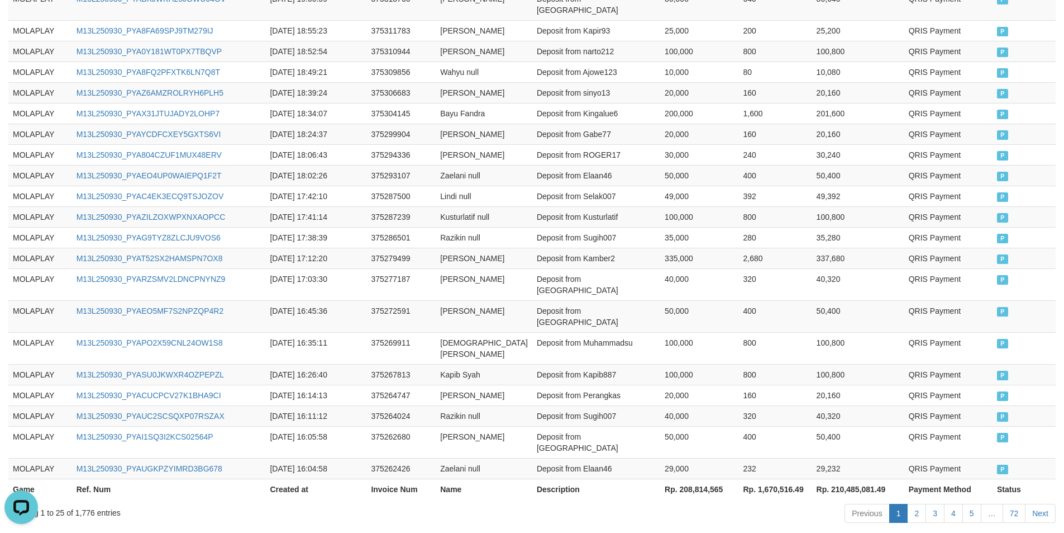
click at [696, 478] on th "Rp. 208,814,565" at bounding box center [699, 488] width 78 height 21
copy th "208,814,565"
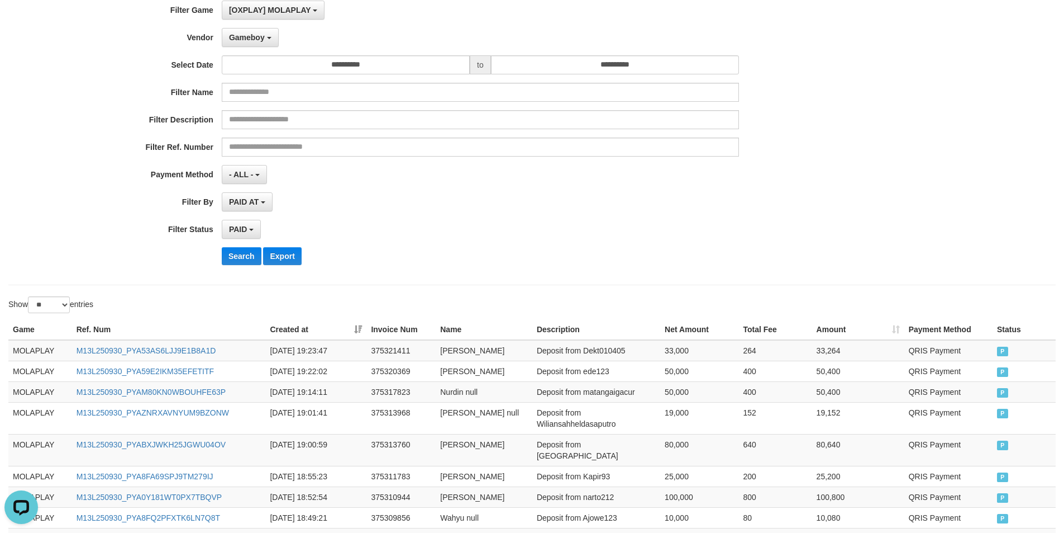
scroll to position [0, 0]
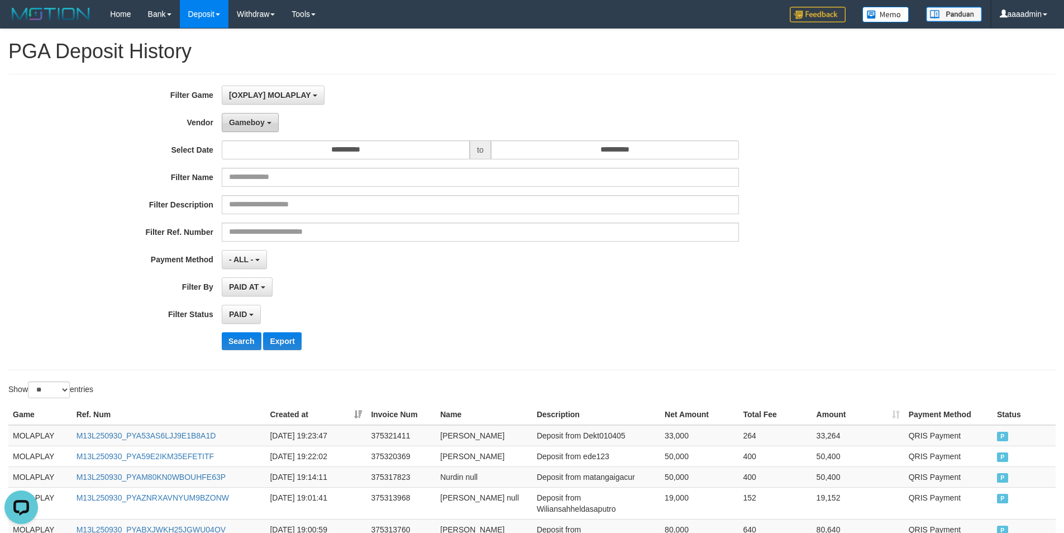
click at [264, 122] on span "Gameboy" at bounding box center [247, 122] width 36 height 9
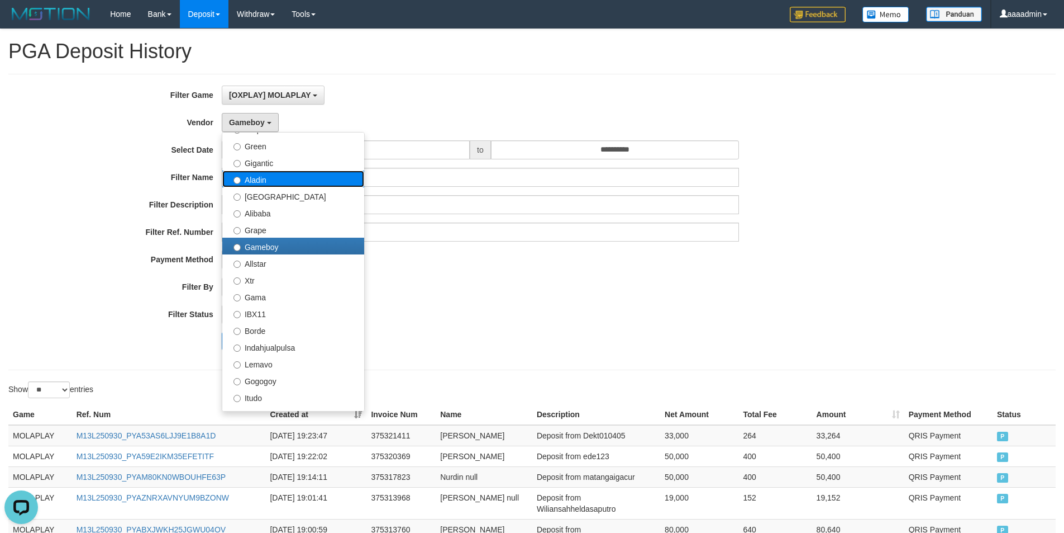
click at [277, 175] on label "Aladin" at bounding box center [293, 178] width 142 height 17
select select "**********"
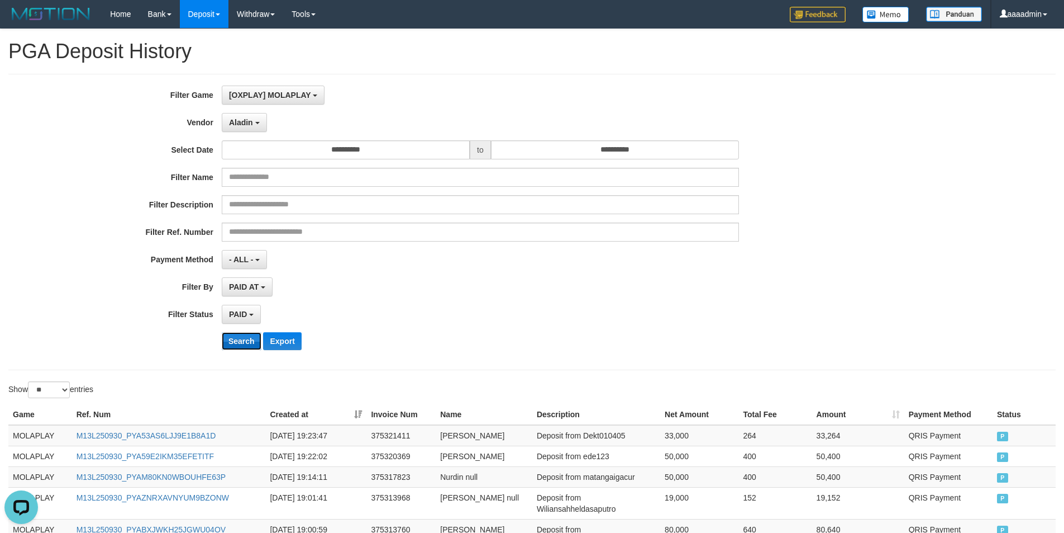
click at [231, 343] on button "Search" at bounding box center [242, 341] width 40 height 18
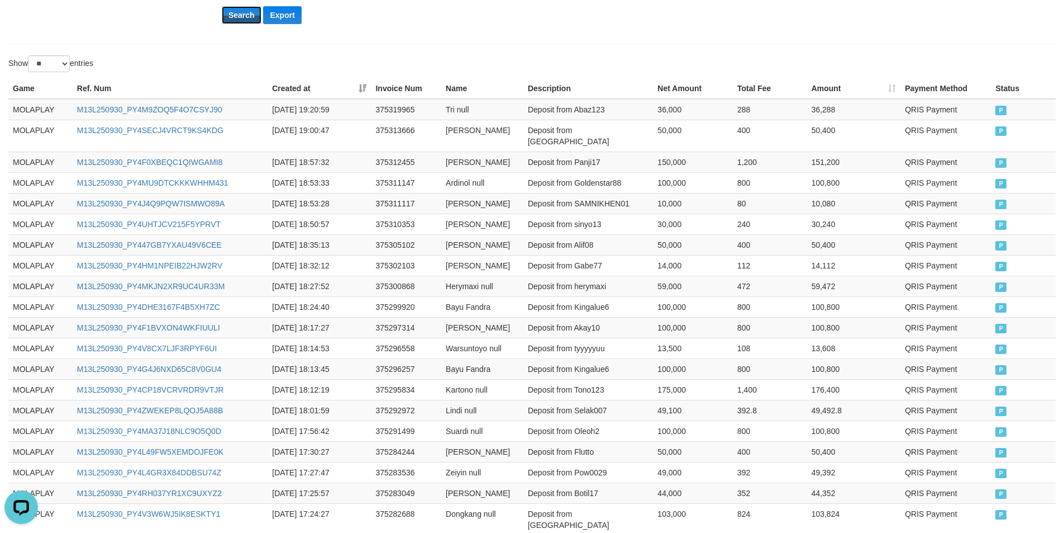
scroll to position [503, 0]
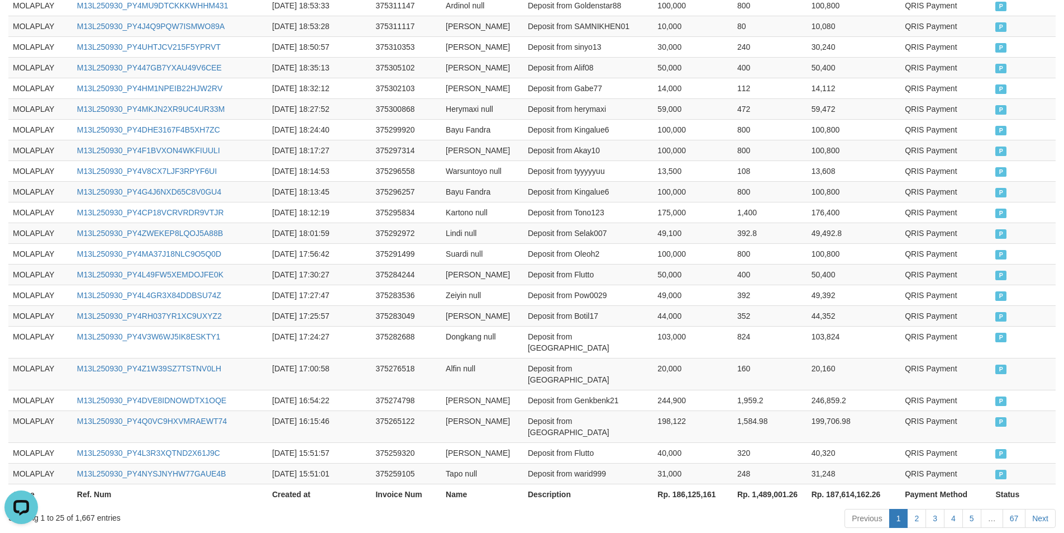
click at [683, 483] on th "Rp. 186,125,161" at bounding box center [693, 493] width 80 height 21
copy th "186,125,161"
